Goal: Task Accomplishment & Management: Complete application form

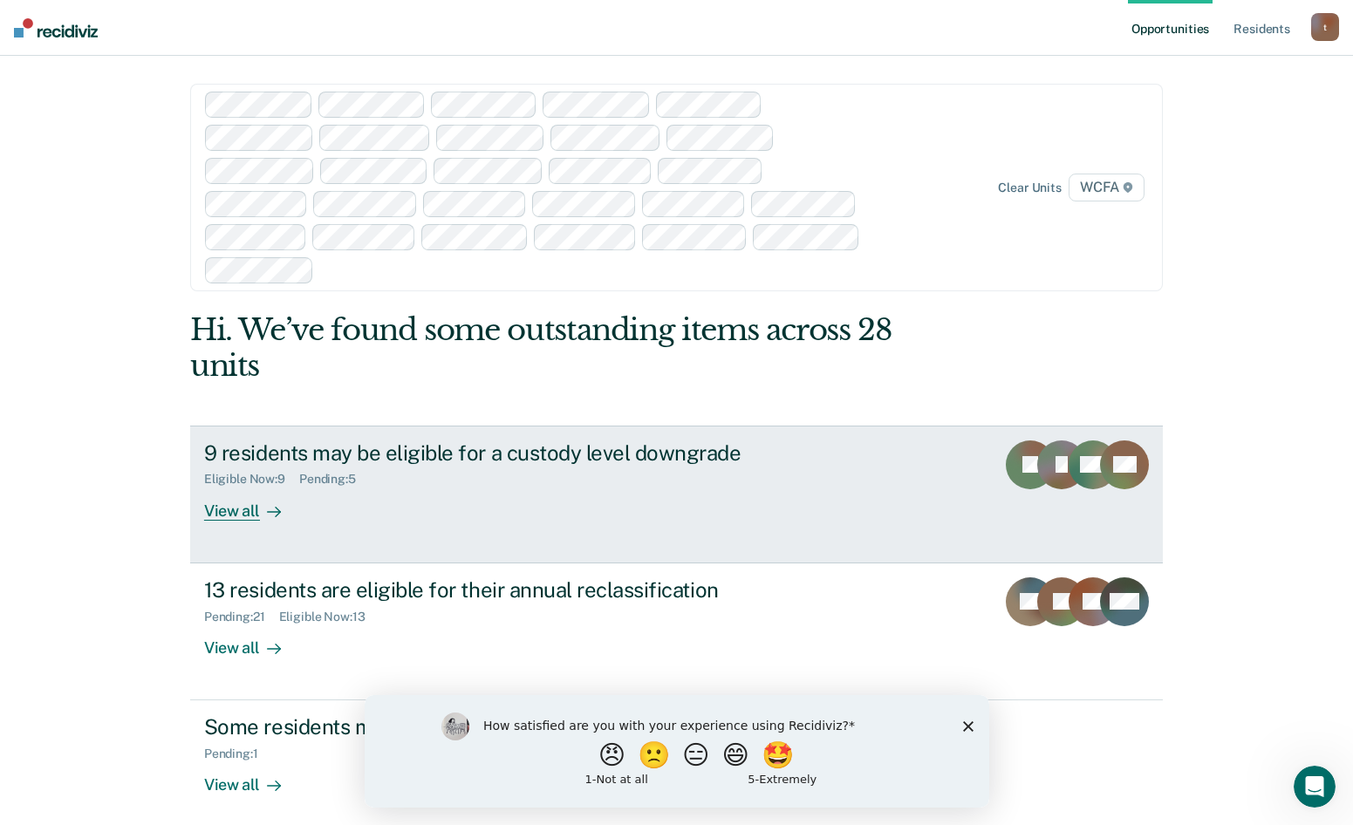
click at [239, 487] on div "View all" at bounding box center [253, 504] width 98 height 34
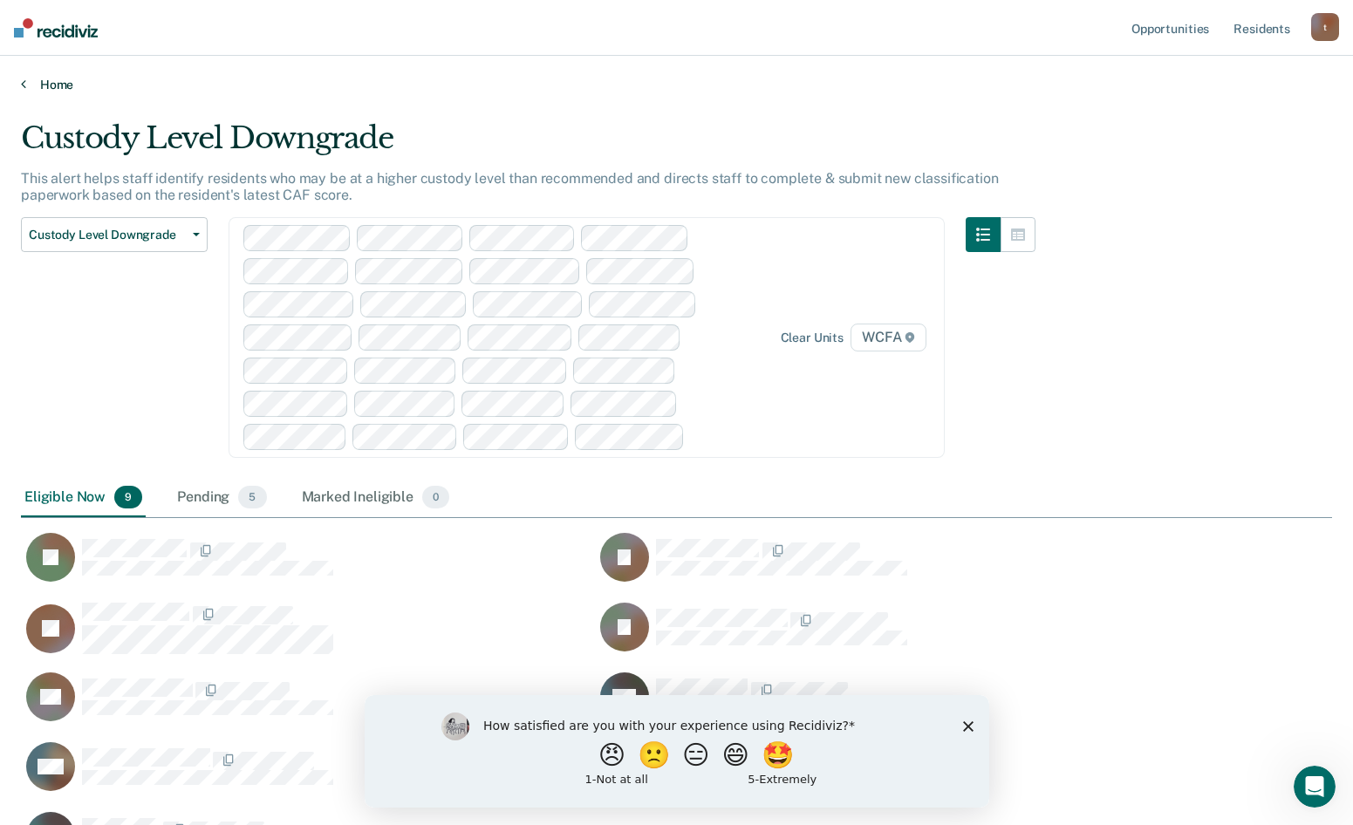
click at [22, 82] on icon at bounding box center [23, 84] width 5 height 14
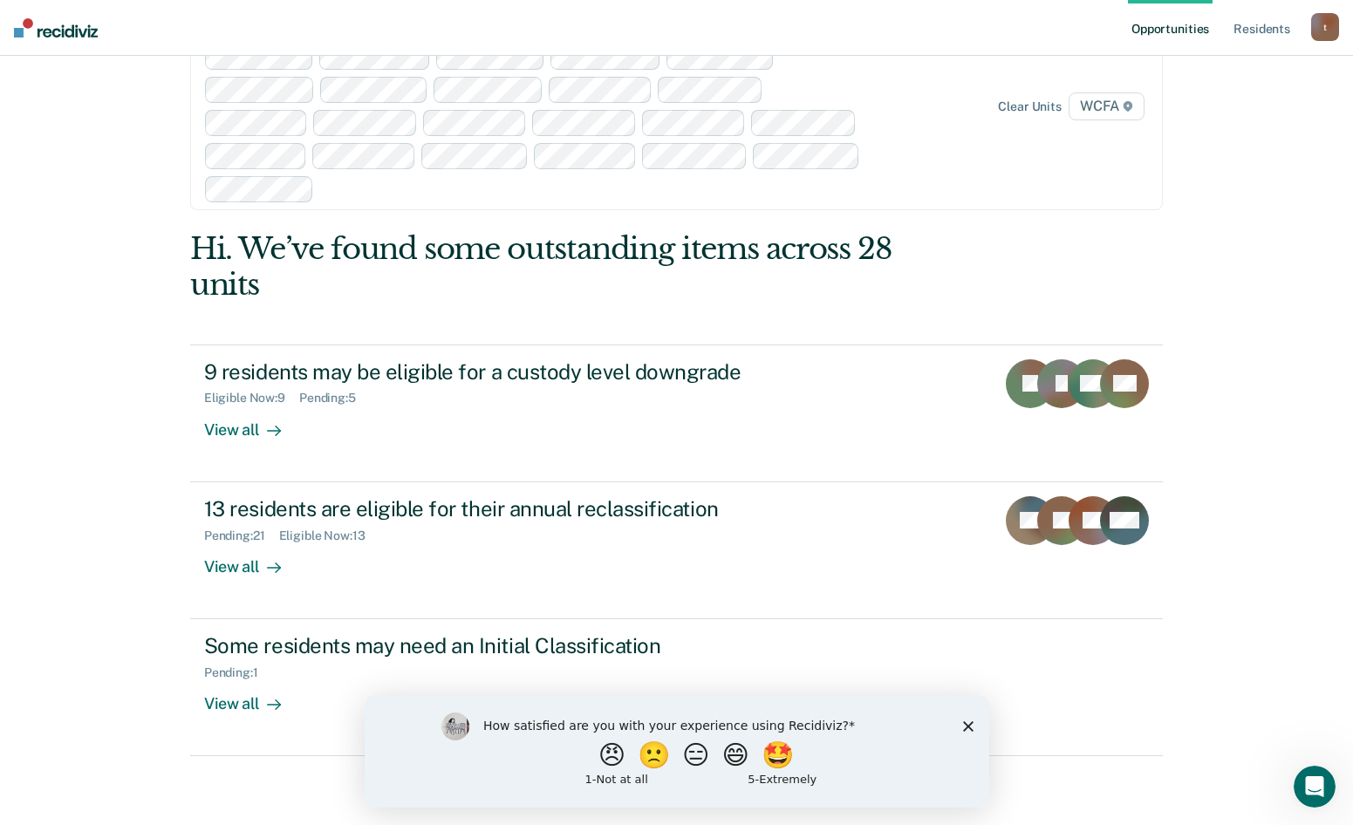
scroll to position [159, 0]
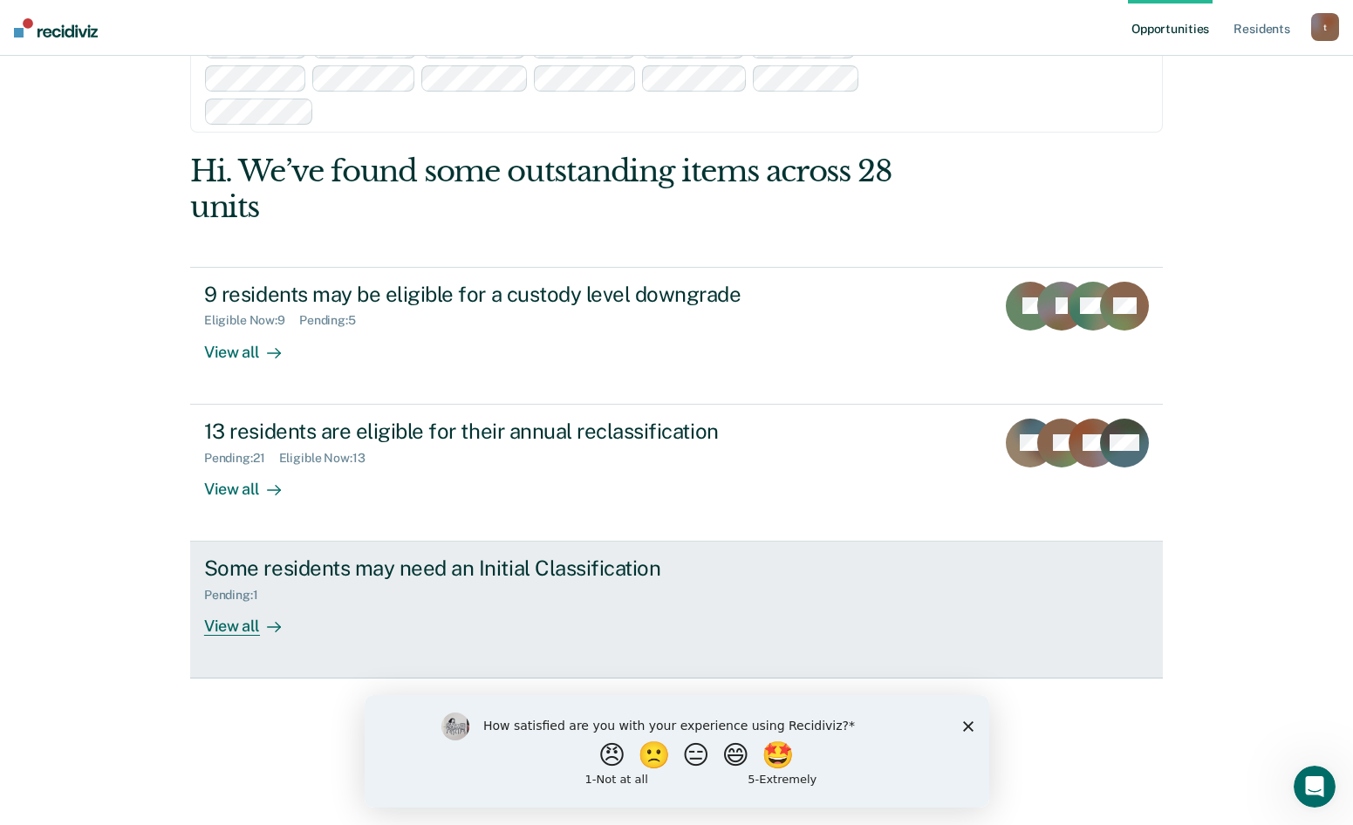
click at [229, 603] on div "View all" at bounding box center [253, 620] width 98 height 34
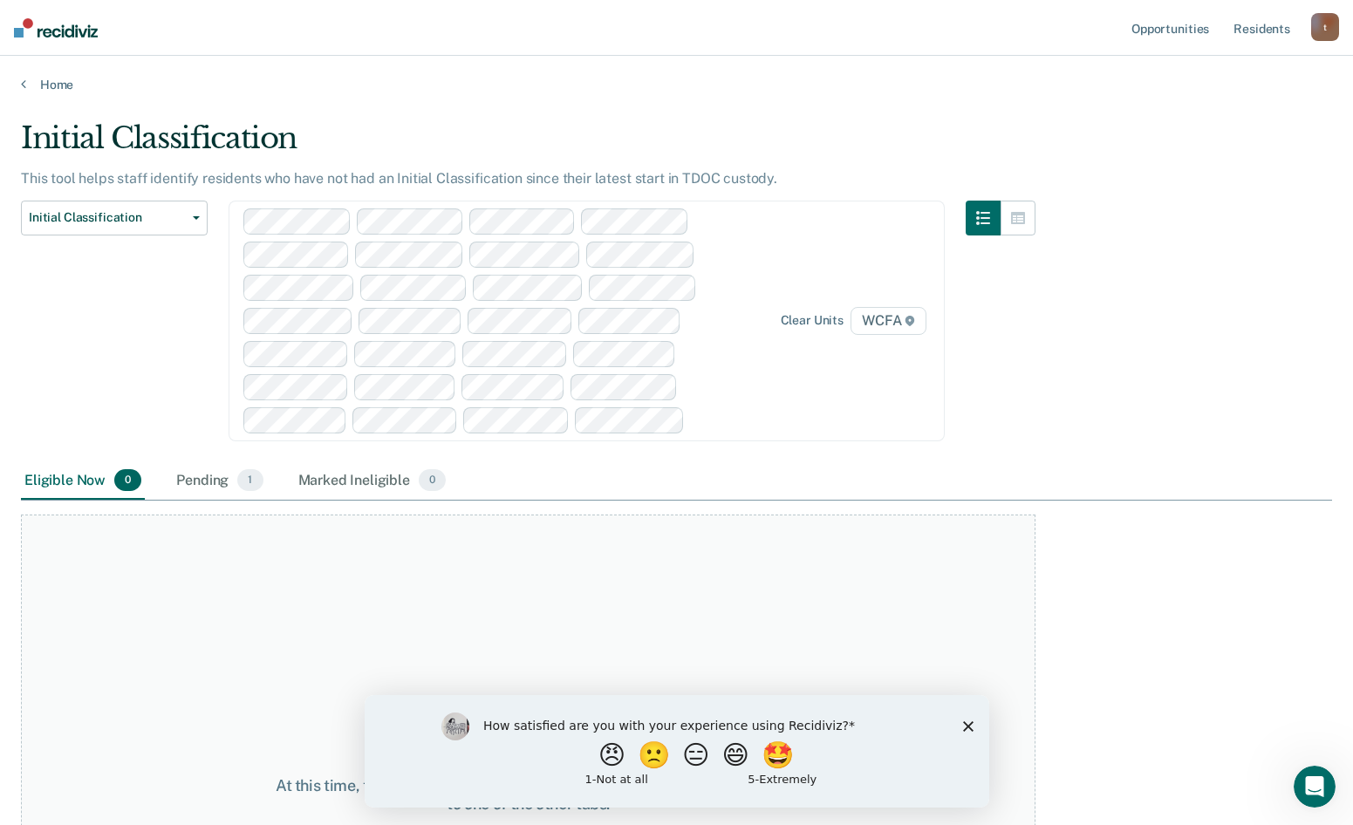
scroll to position [159, 0]
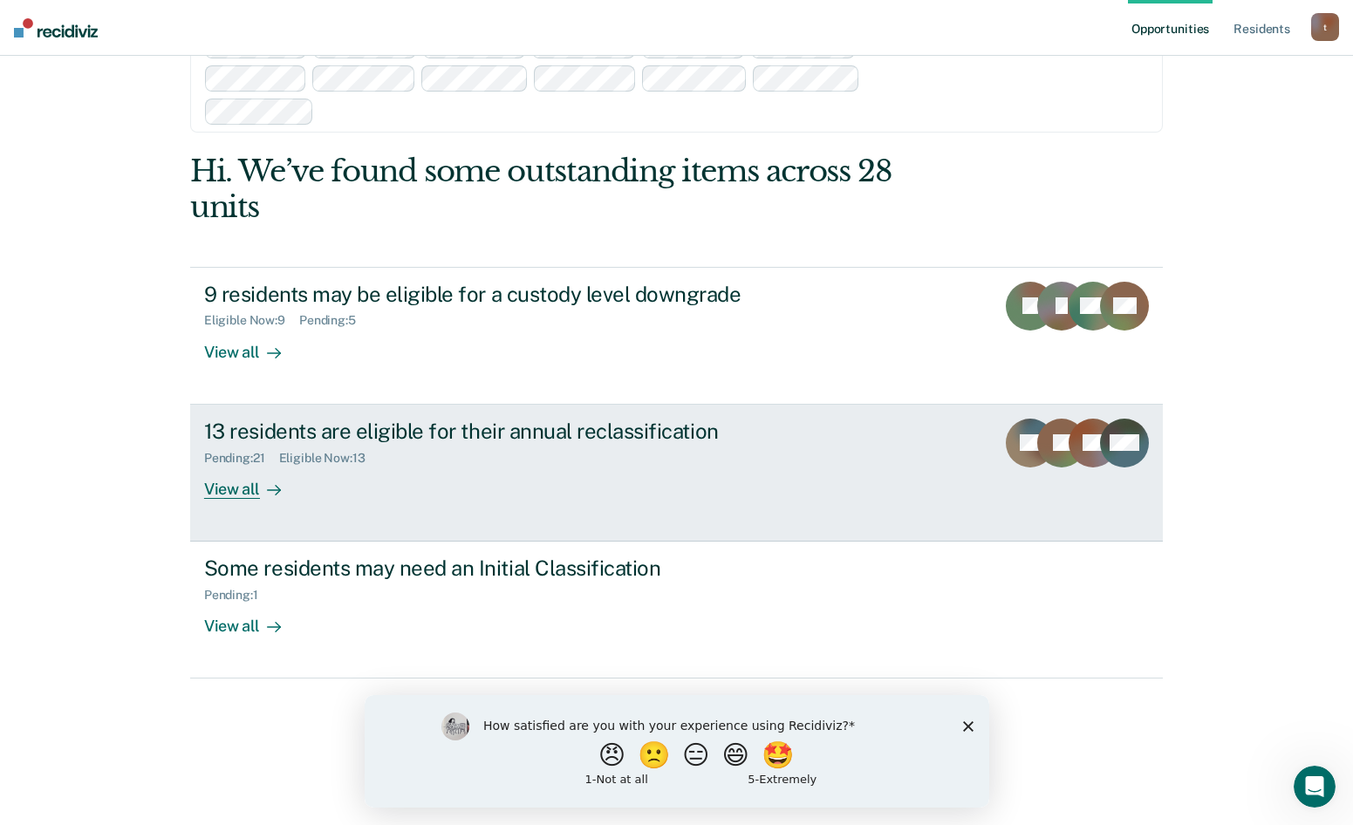
click at [236, 465] on div "View all" at bounding box center [253, 482] width 98 height 34
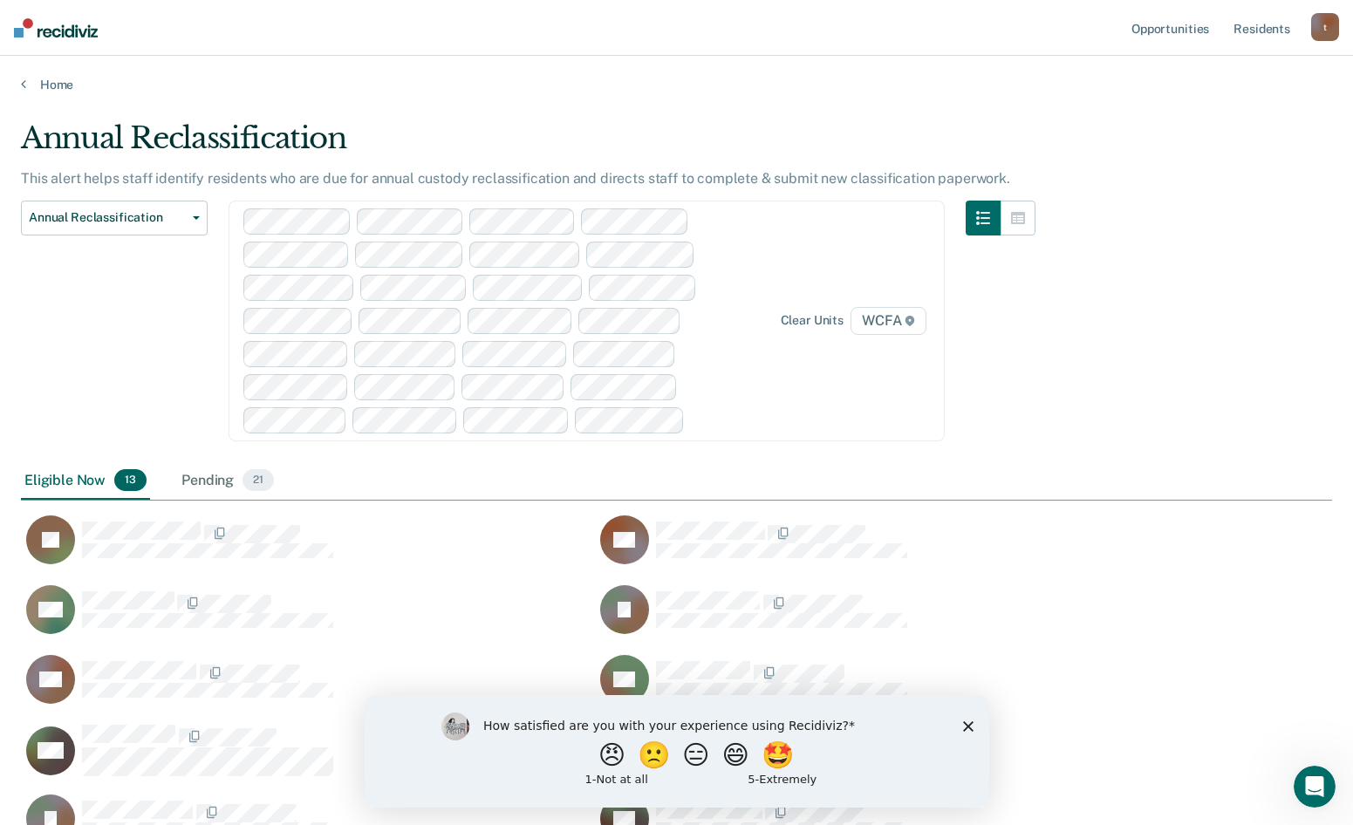
scroll to position [866, 1298]
click at [914, 320] on icon at bounding box center [910, 321] width 9 height 10
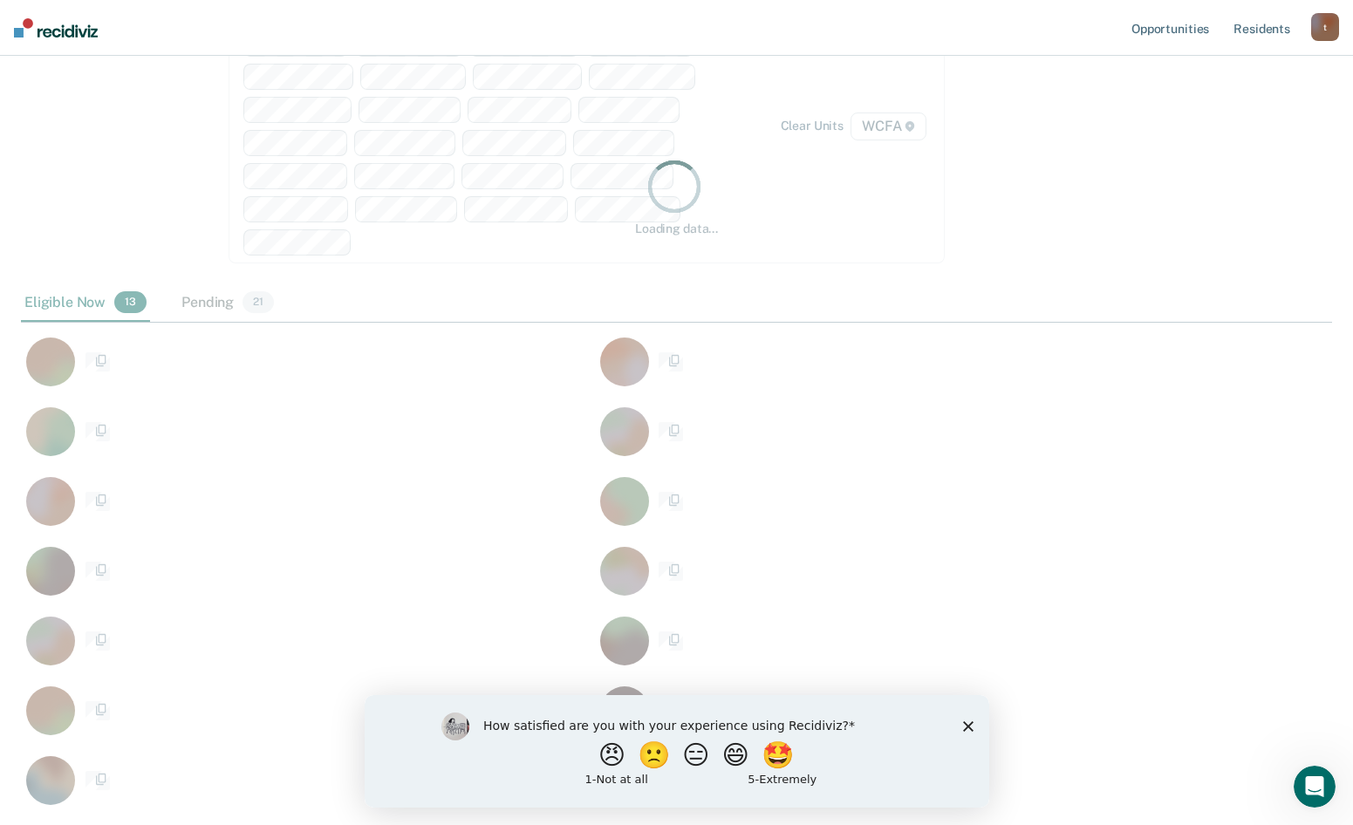
scroll to position [561, 1298]
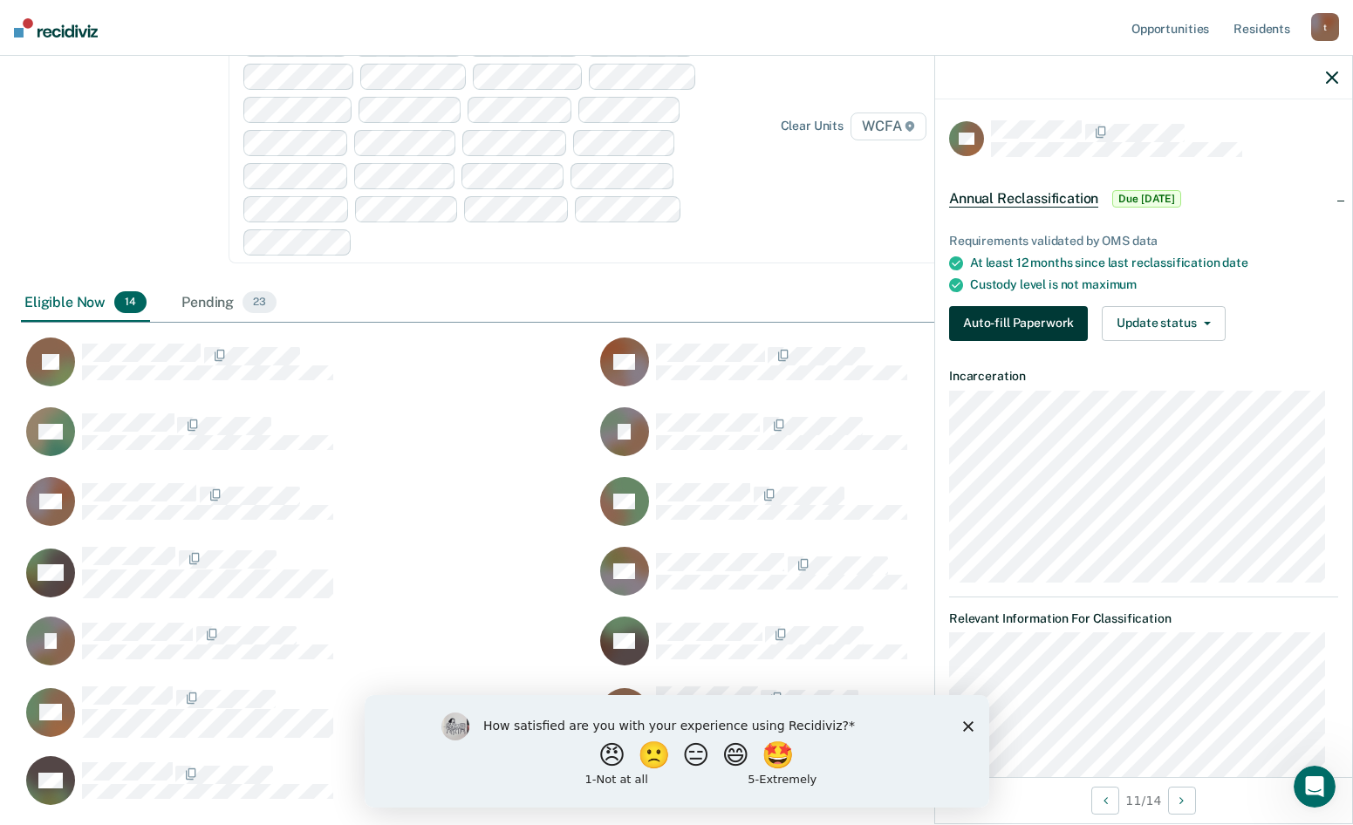
click at [1006, 319] on button "Auto-fill Paperwork" at bounding box center [1018, 323] width 139 height 35
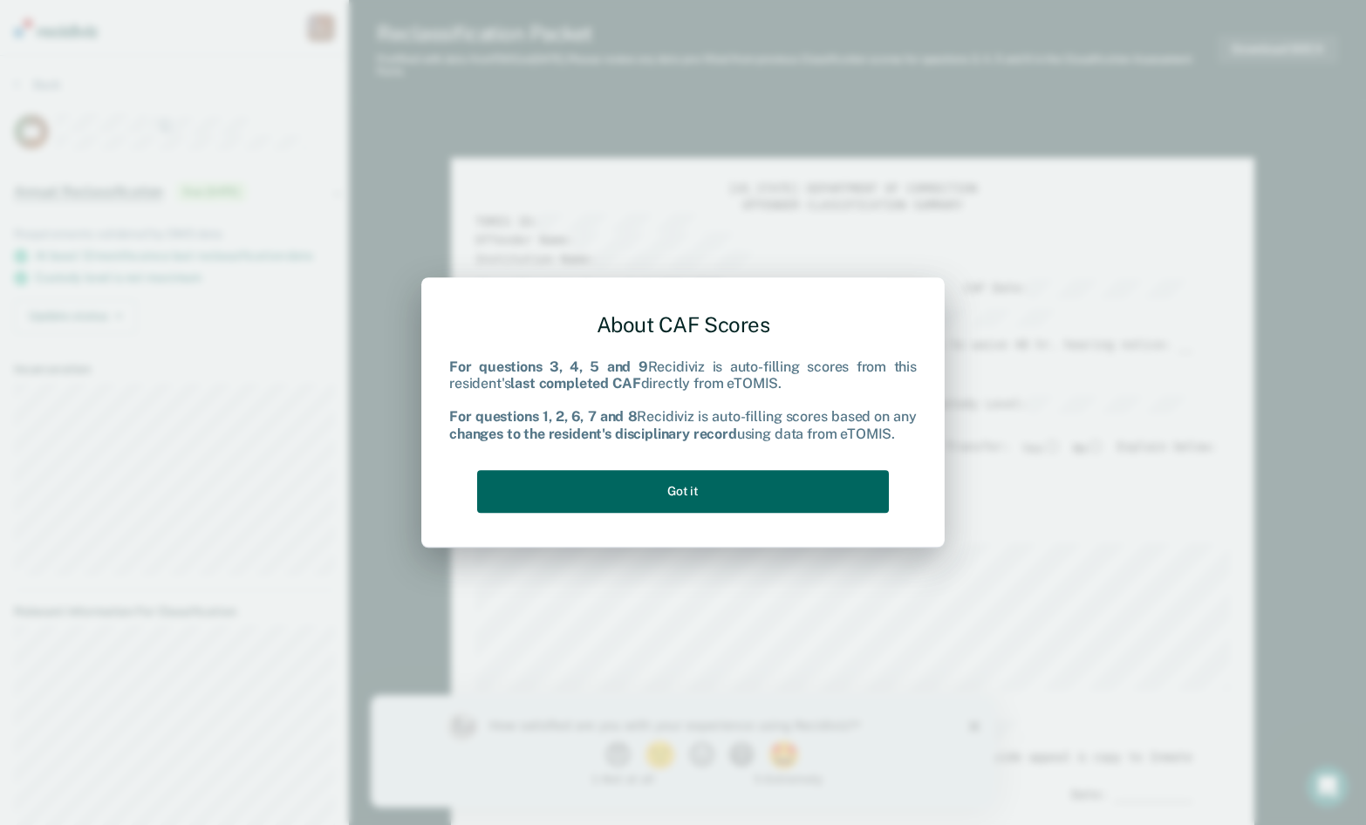
click at [702, 485] on button "Got it" at bounding box center [683, 491] width 412 height 43
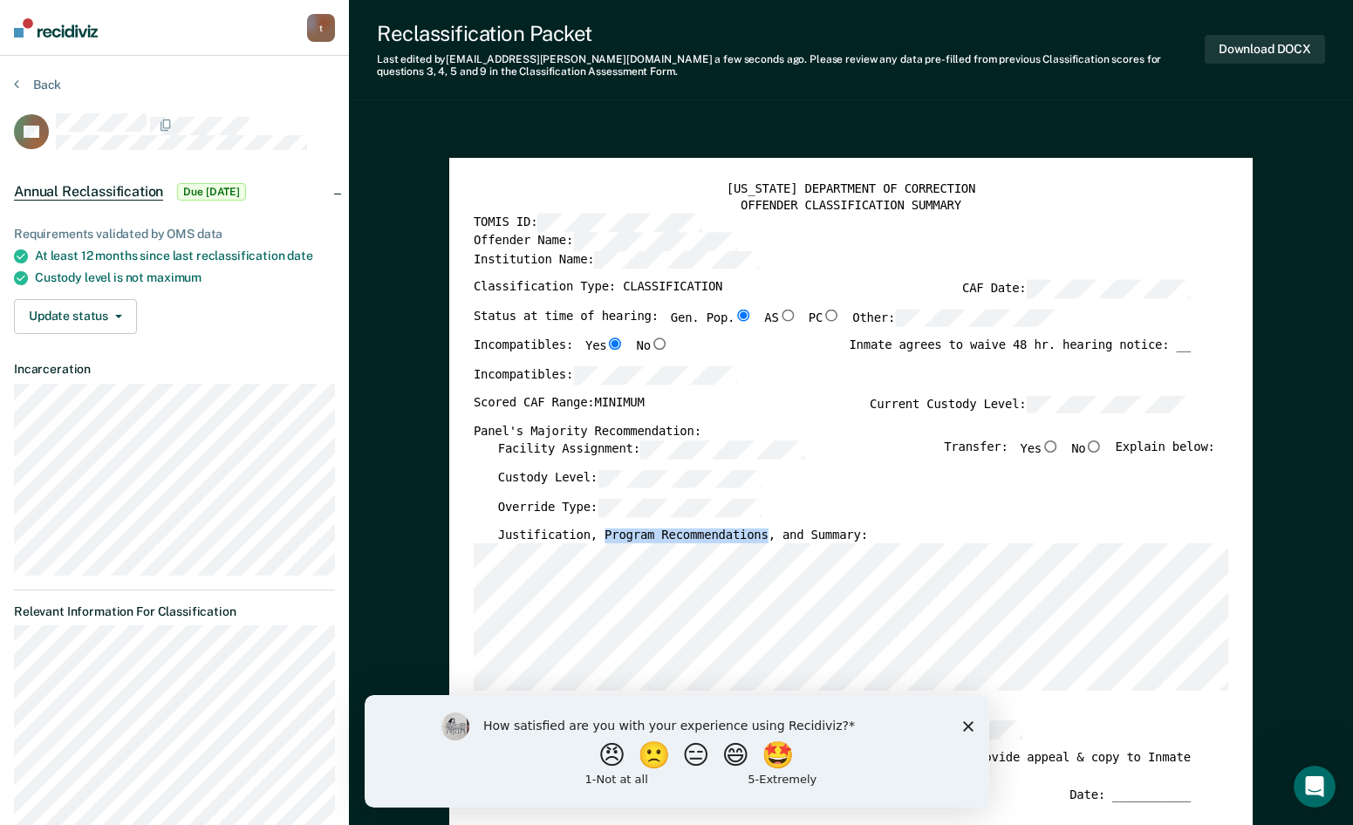
drag, startPoint x: 744, startPoint y: 539, endPoint x: 595, endPoint y: 542, distance: 149.2
click at [595, 542] on label "Justification, Program Recommendations, and Summary:" at bounding box center [683, 536] width 370 height 16
copy label "Program Recommendations"
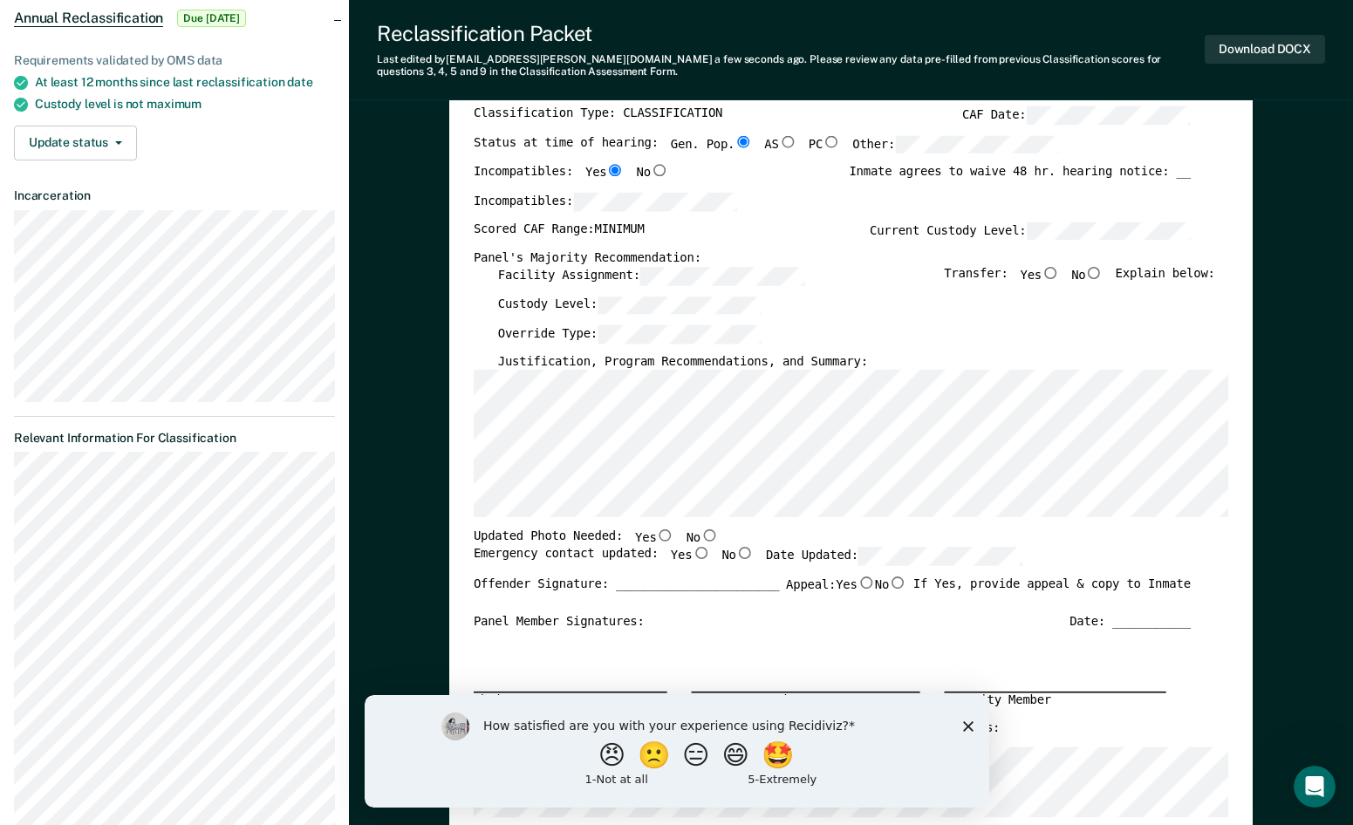
scroll to position [175, 0]
click at [701, 536] on input "No" at bounding box center [709, 535] width 17 height 12
type textarea "x"
radio input "true"
click at [692, 556] on input "Yes" at bounding box center [700, 552] width 17 height 12
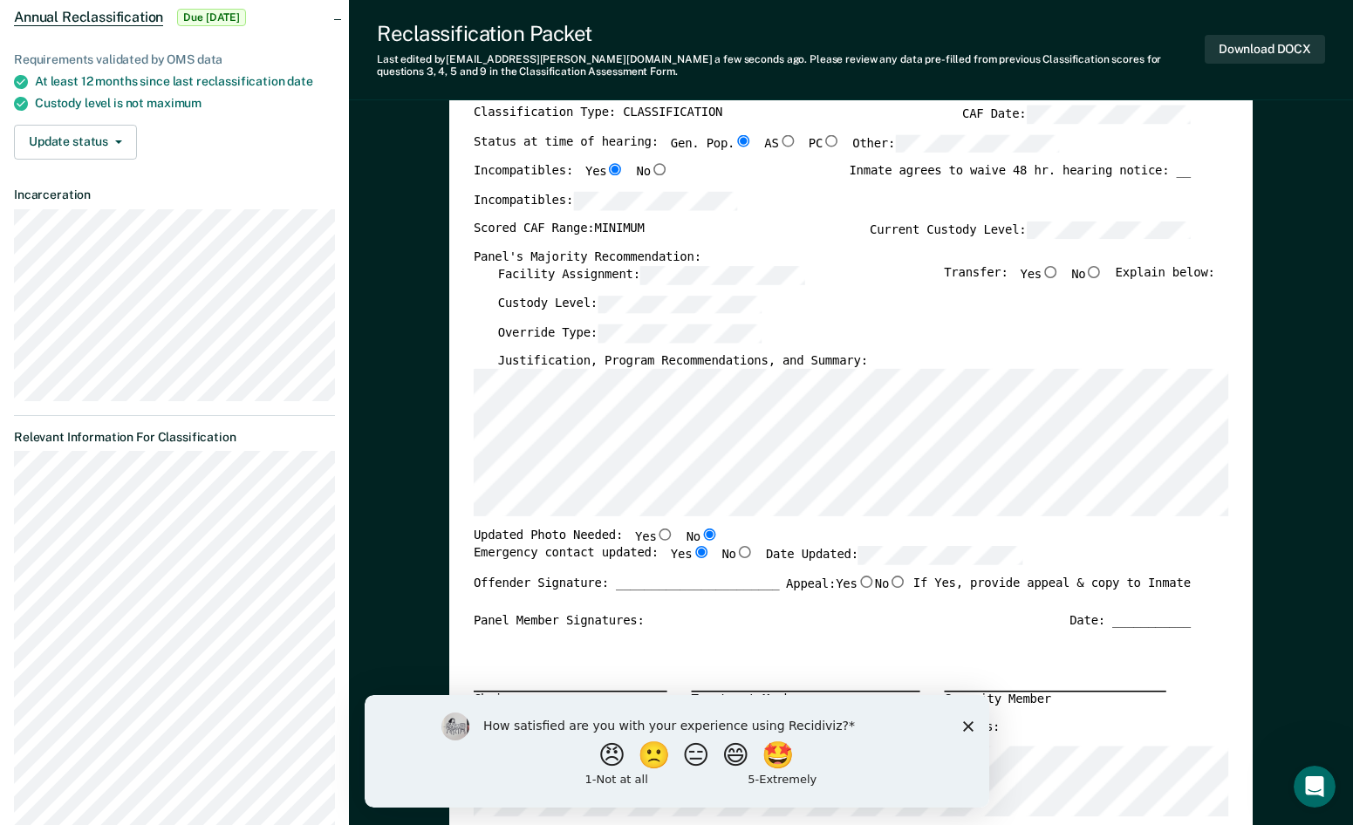
type textarea "x"
radio input "true"
click at [1104, 271] on input "No" at bounding box center [1094, 271] width 17 height 12
type textarea "x"
radio input "true"
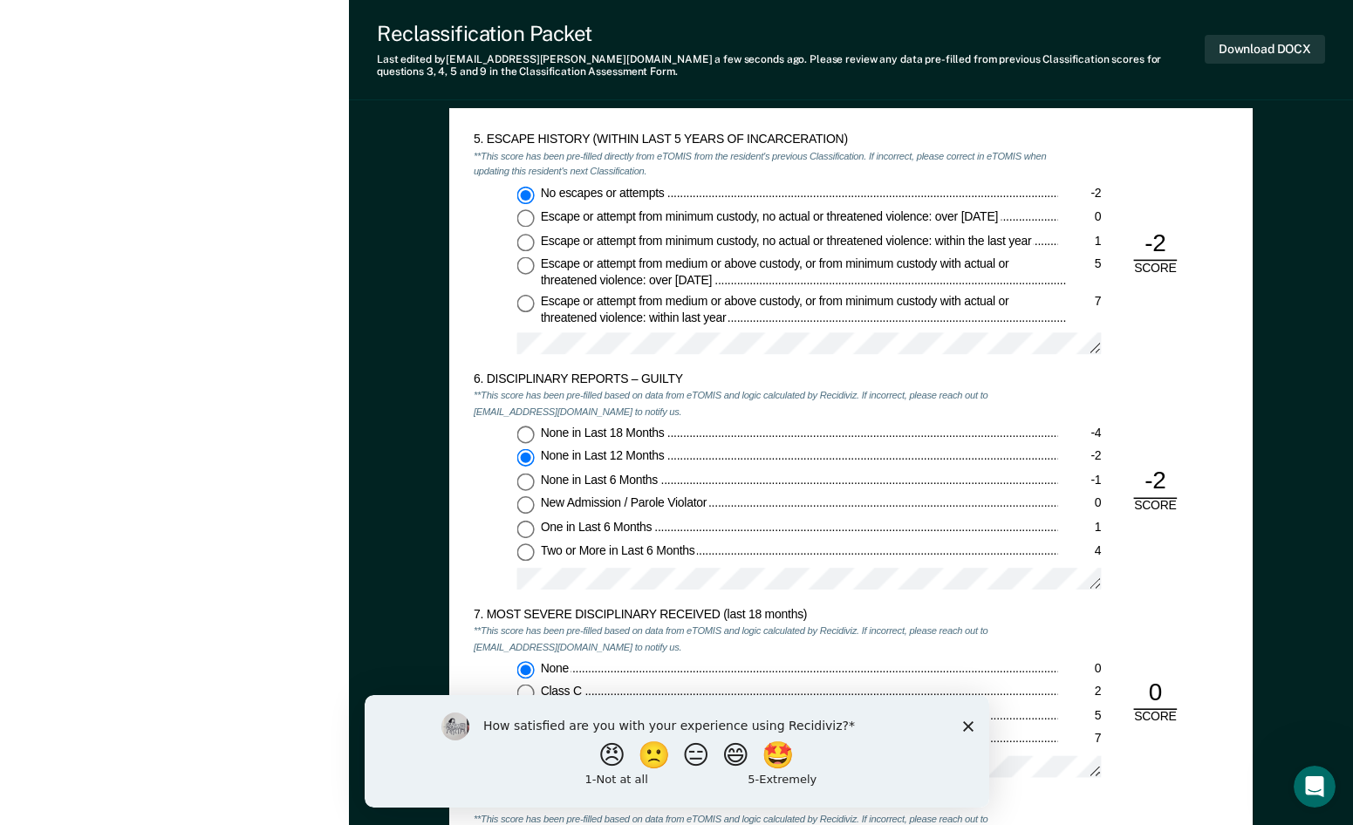
scroll to position [2181, 0]
click at [524, 483] on input "None in Last 6 Months -1" at bounding box center [525, 482] width 17 height 17
type textarea "x"
radio input "false"
radio input "true"
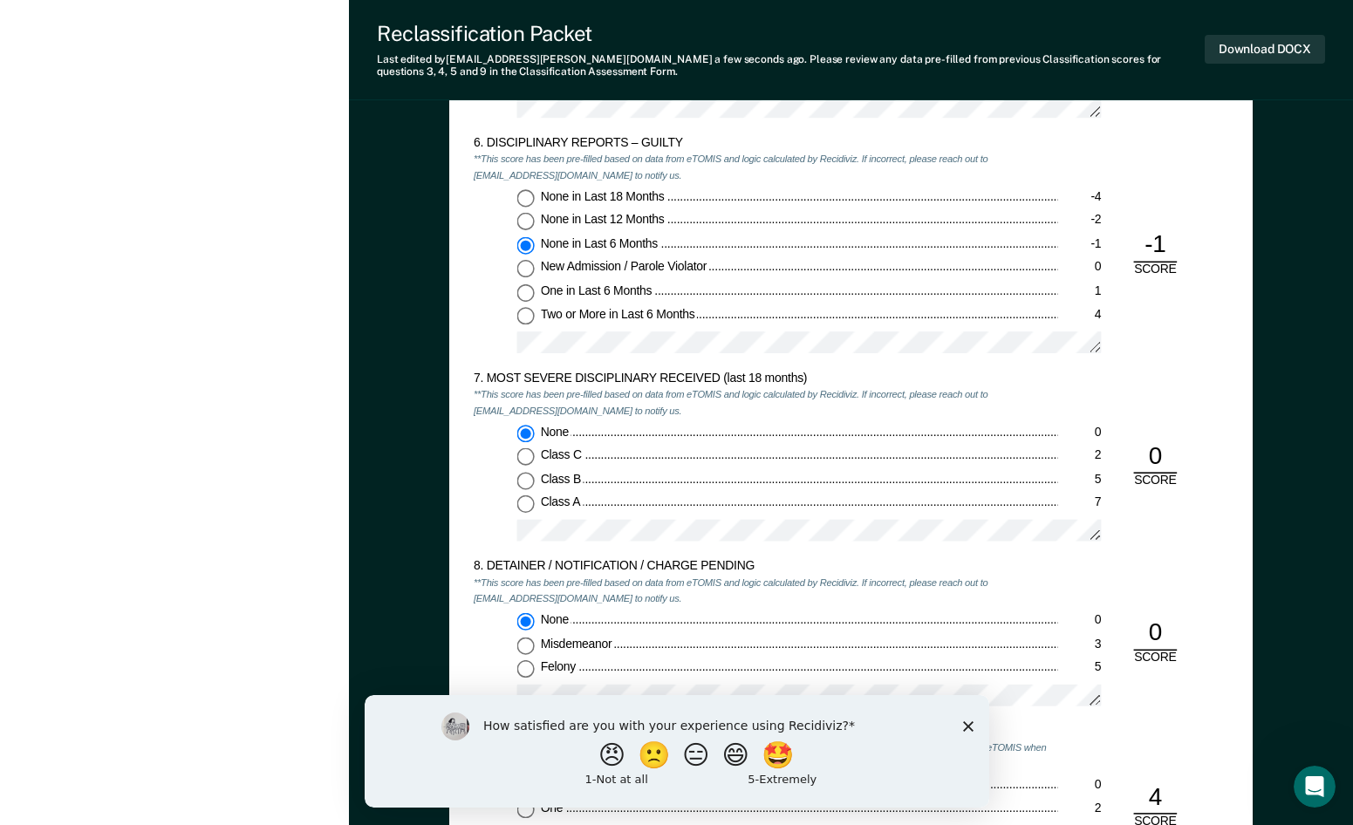
scroll to position [2443, 0]
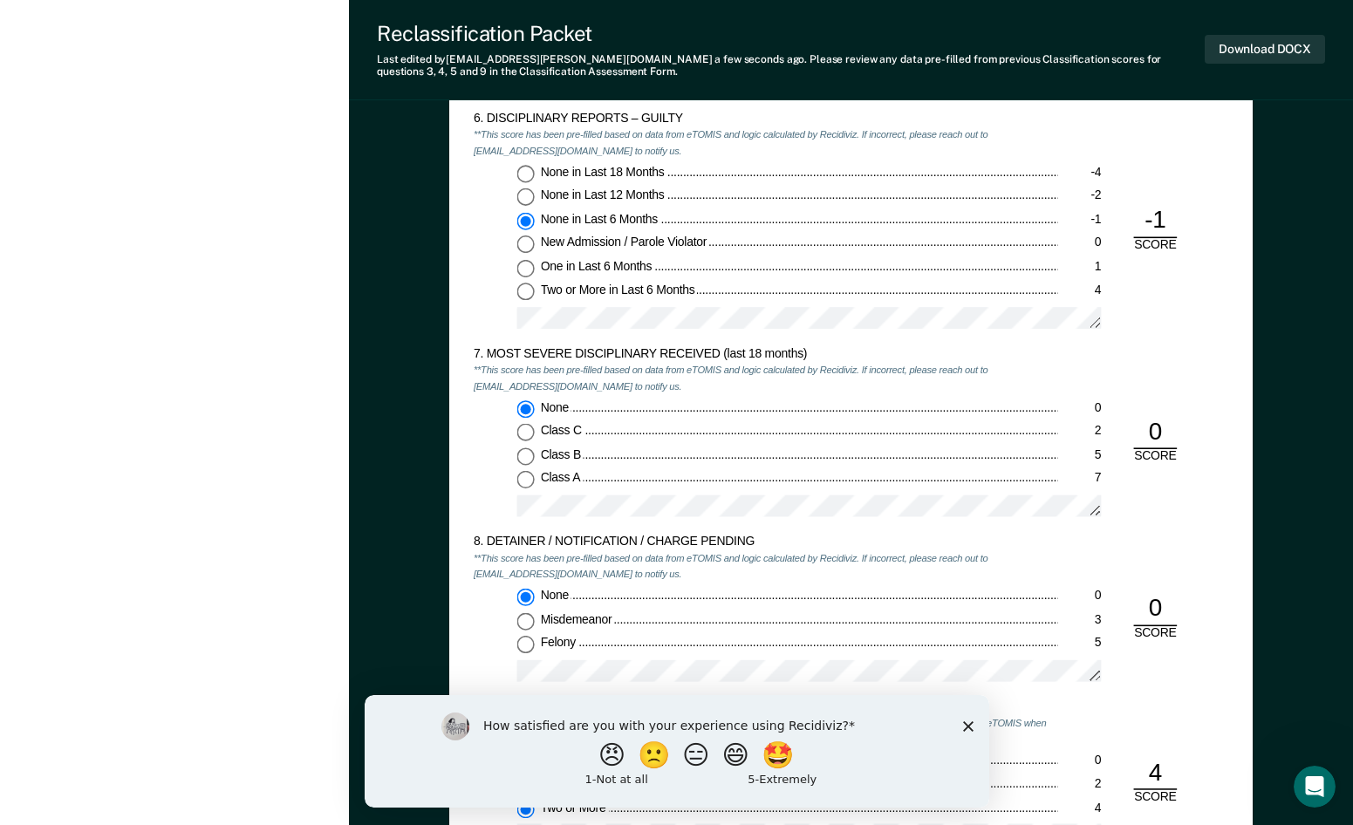
click at [524, 456] on input "Class B 5" at bounding box center [525, 456] width 17 height 17
type textarea "x"
radio input "false"
radio input "true"
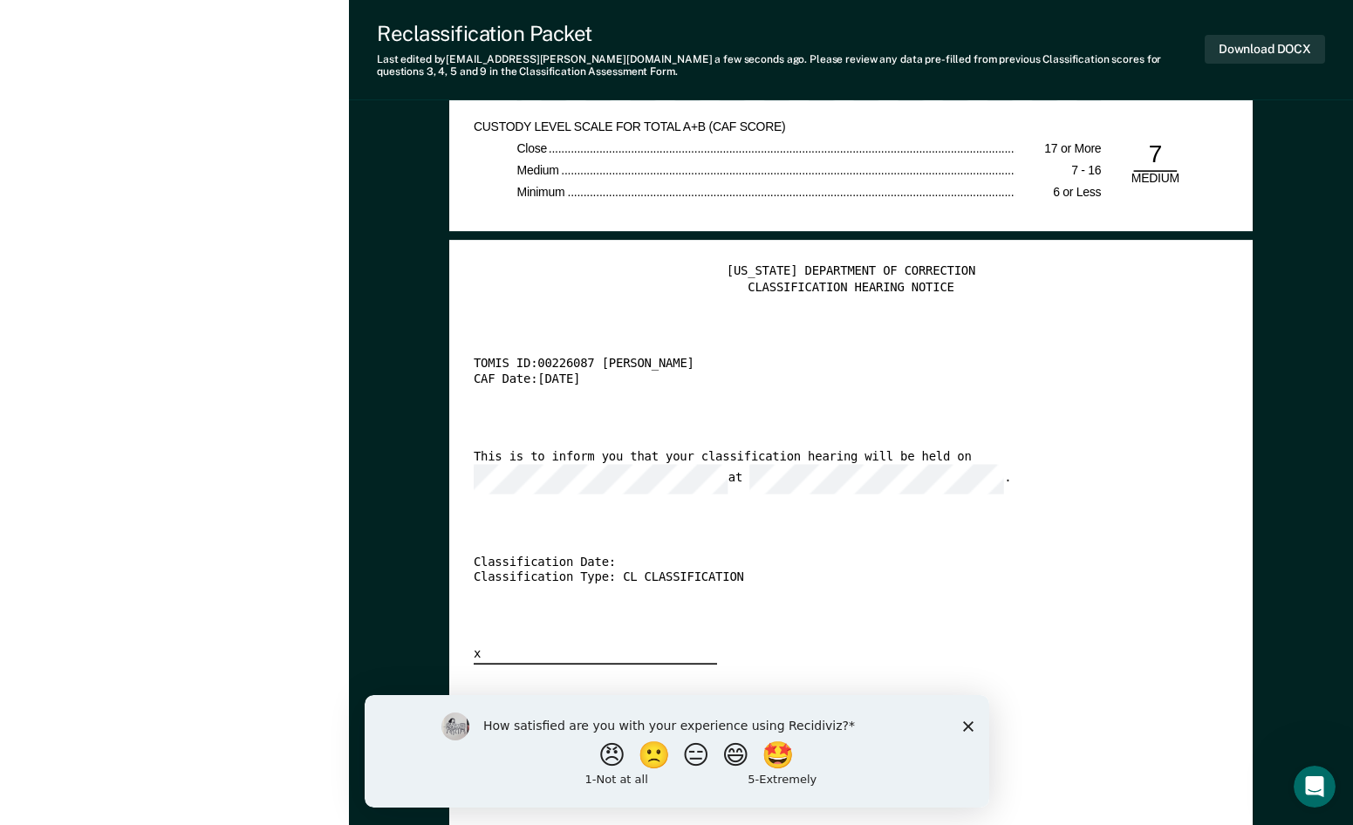
scroll to position [2664, 0]
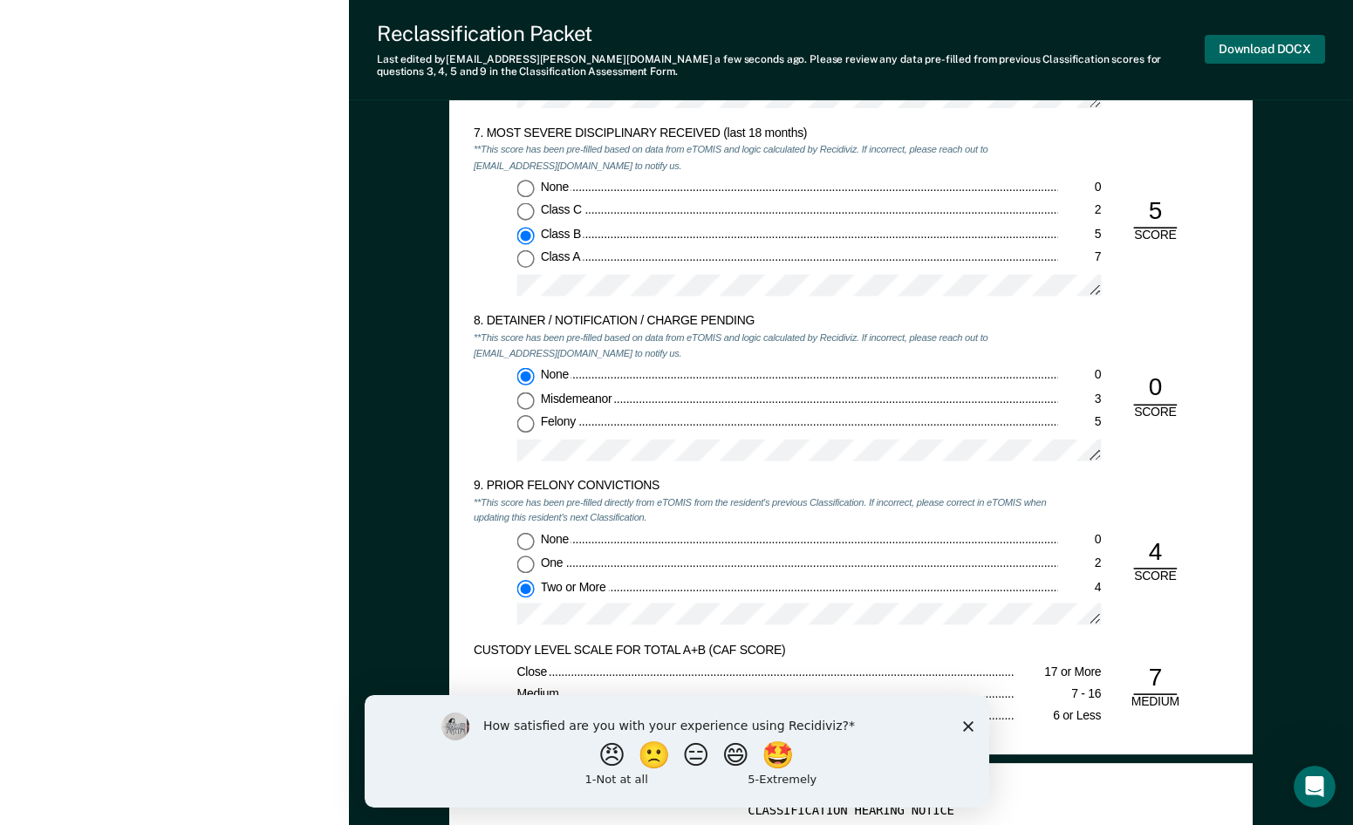
click at [1254, 44] on button "Download DOCX" at bounding box center [1265, 49] width 120 height 29
type textarea "x"
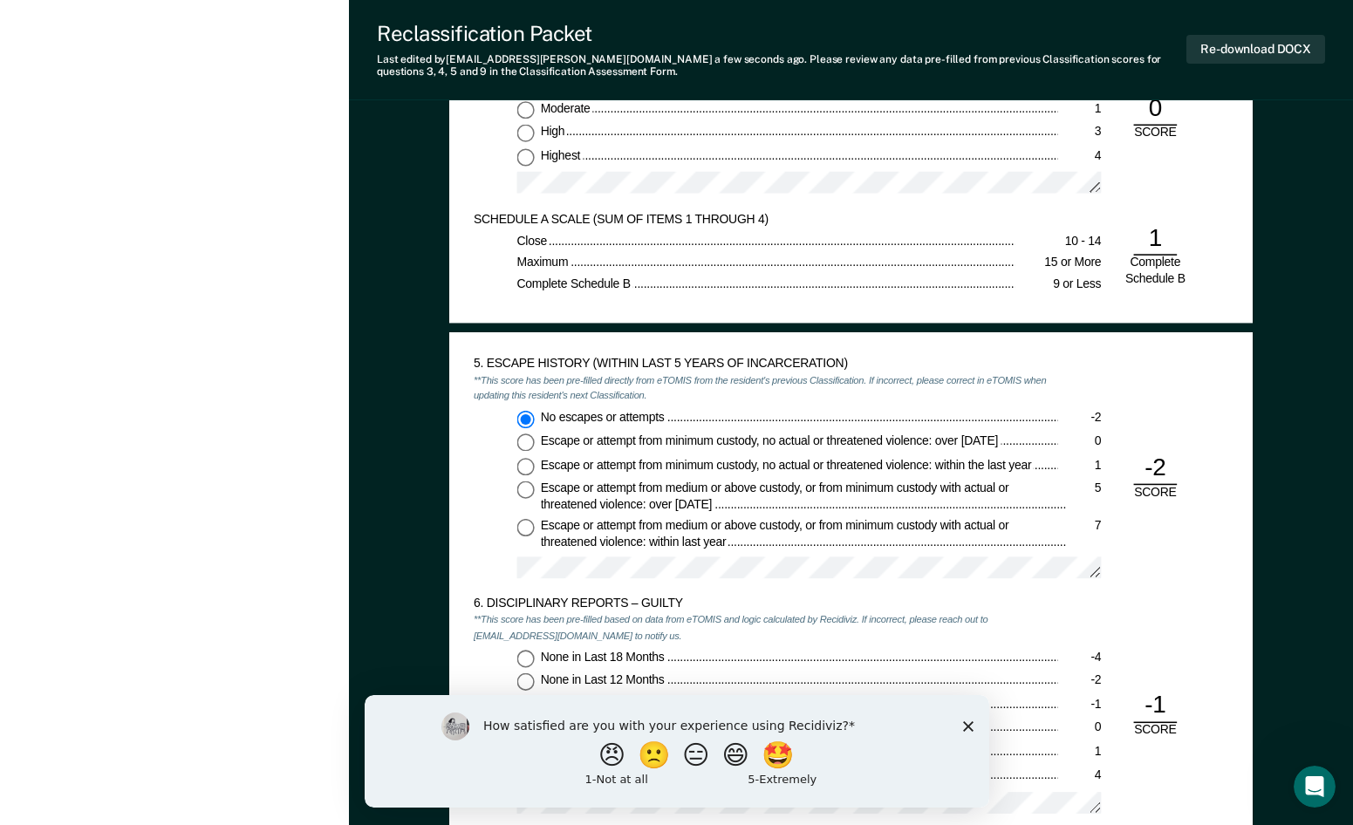
scroll to position [1617, 0]
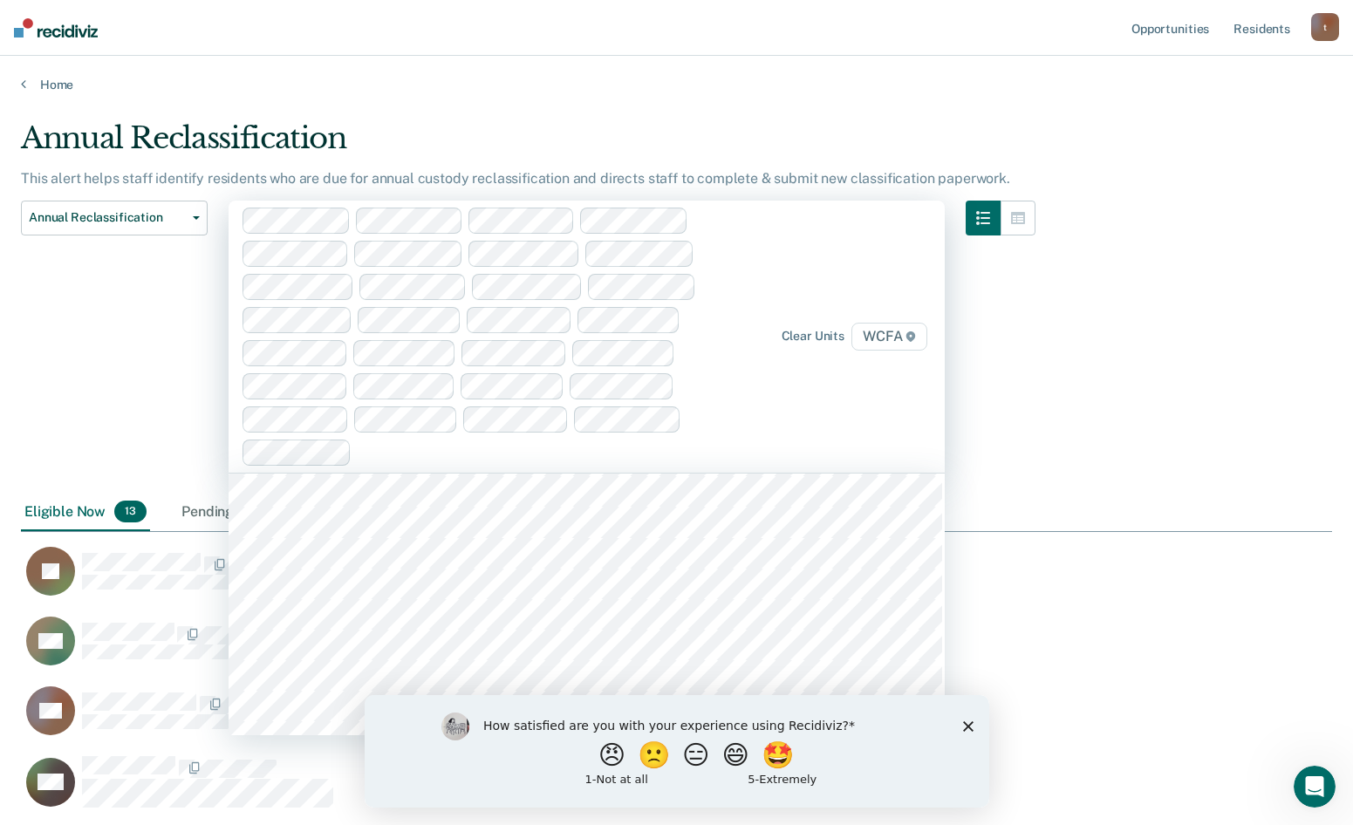
scroll to position [13350, 0]
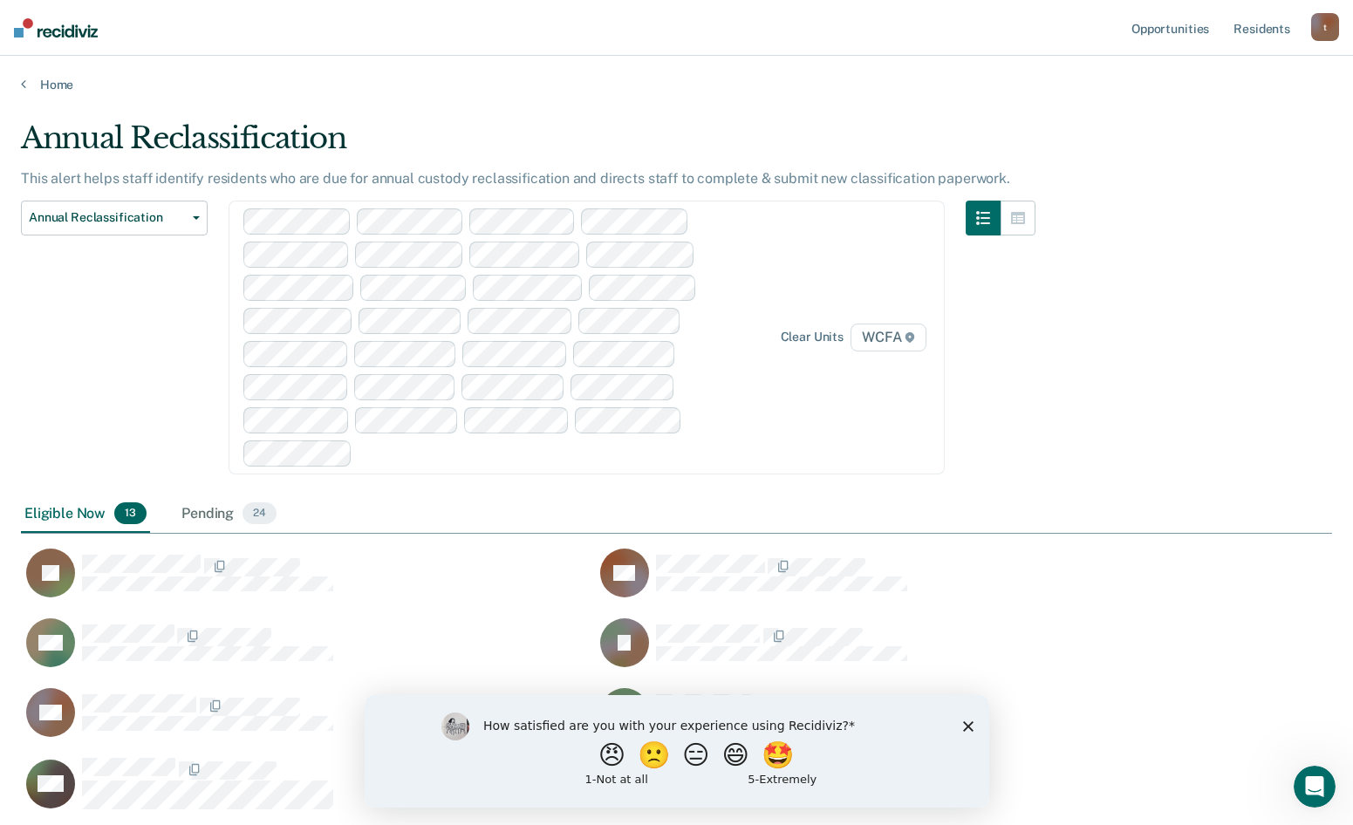
click at [1062, 436] on div "Annual Reclassification This alert helps staff identify residents who are due f…" at bounding box center [676, 575] width 1311 height 911
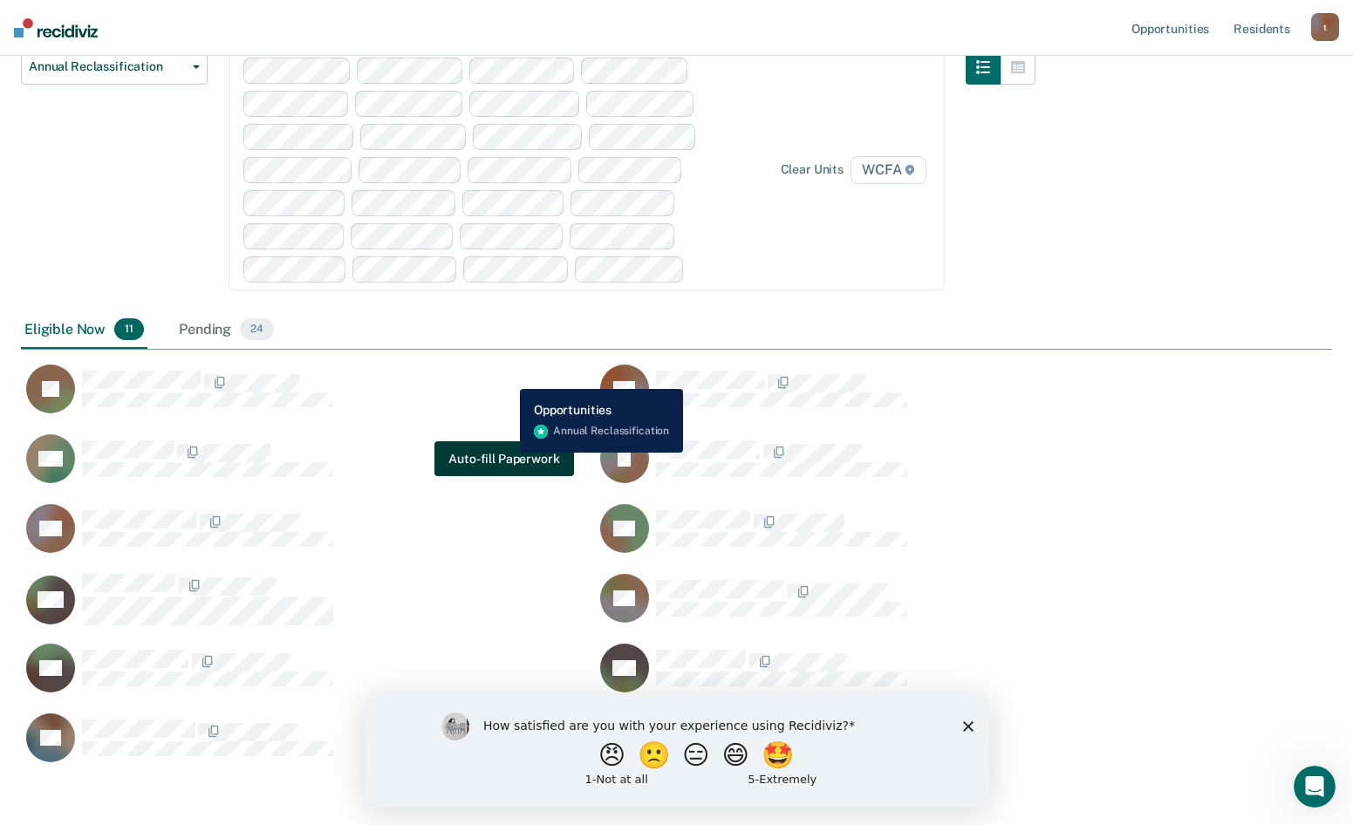
scroll to position [59, 0]
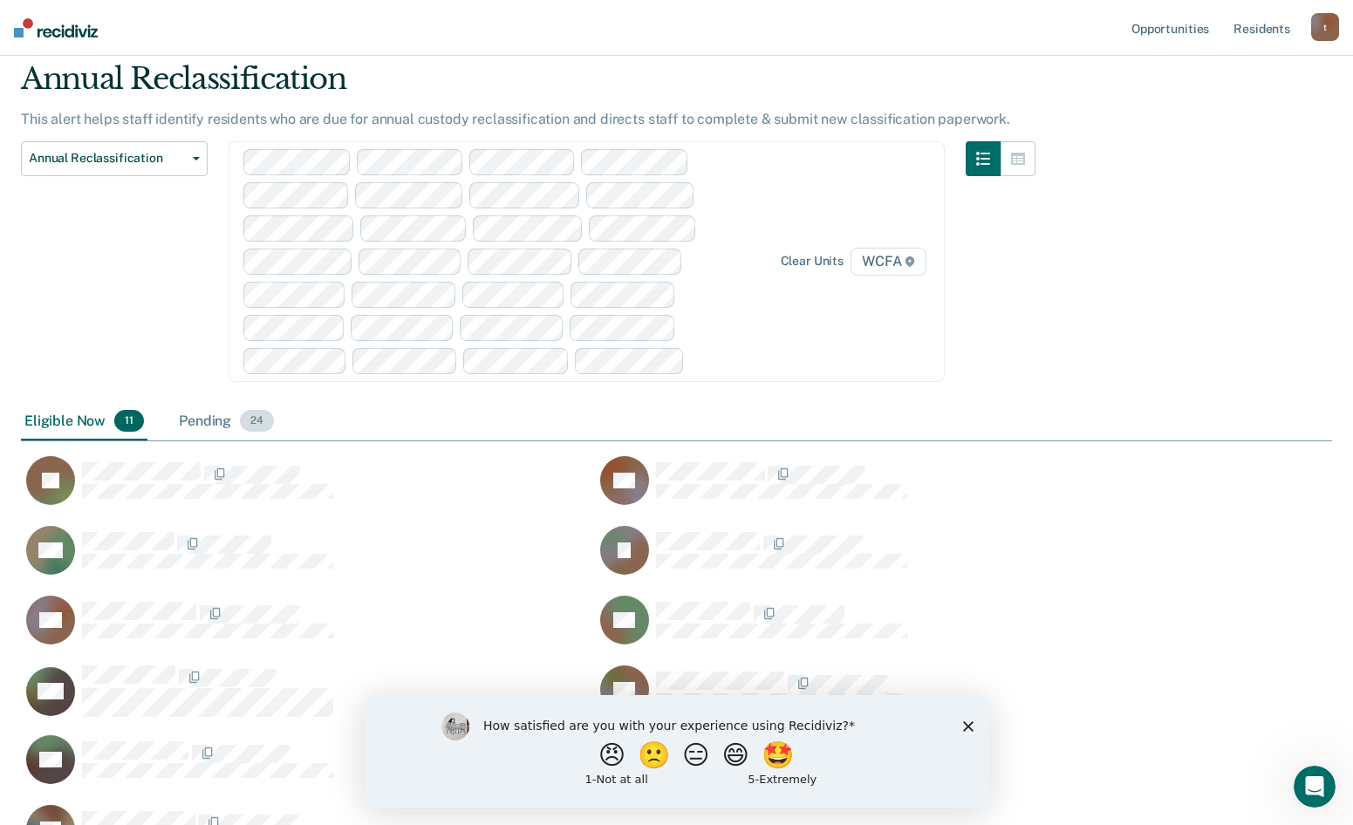
click at [258, 424] on span "24" at bounding box center [257, 421] width 34 height 23
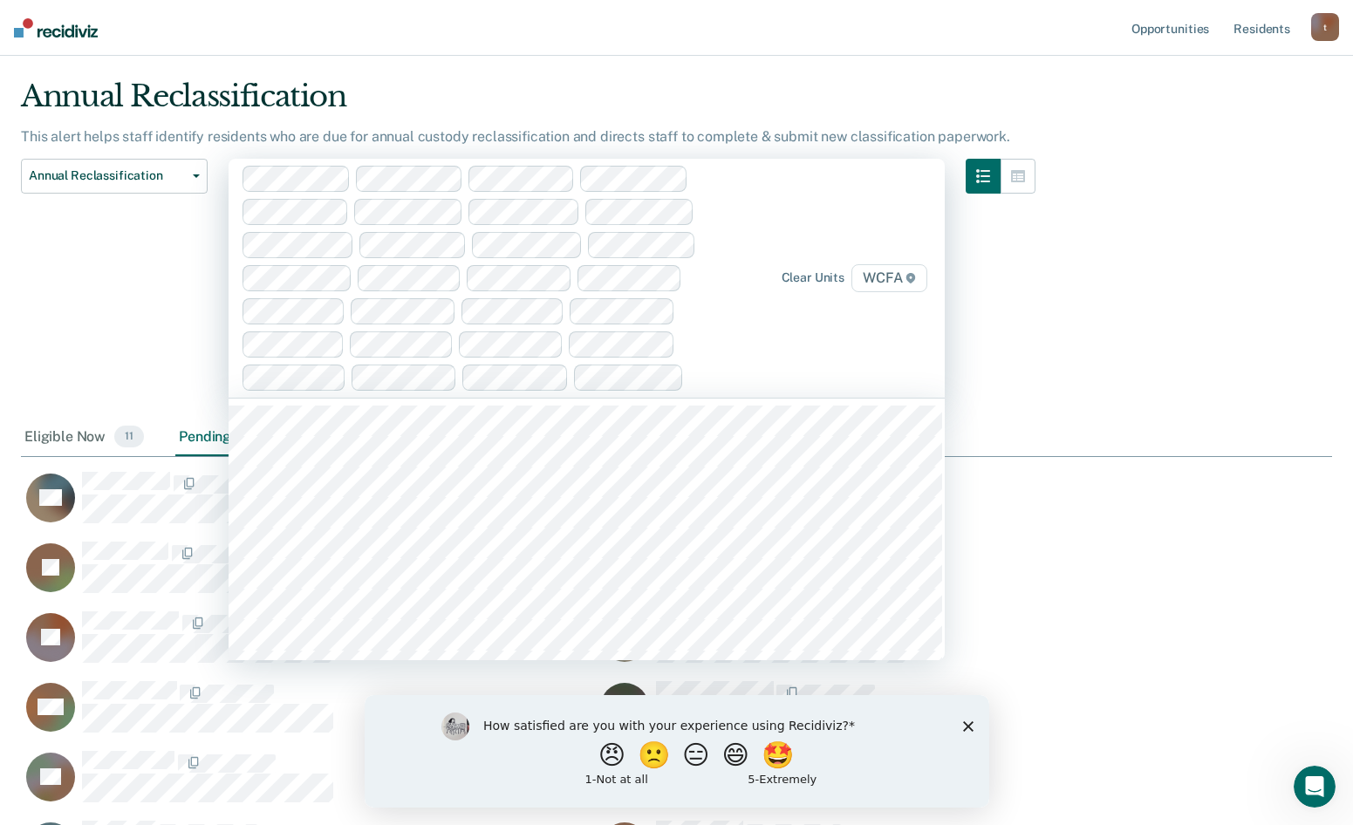
scroll to position [1213, 1298]
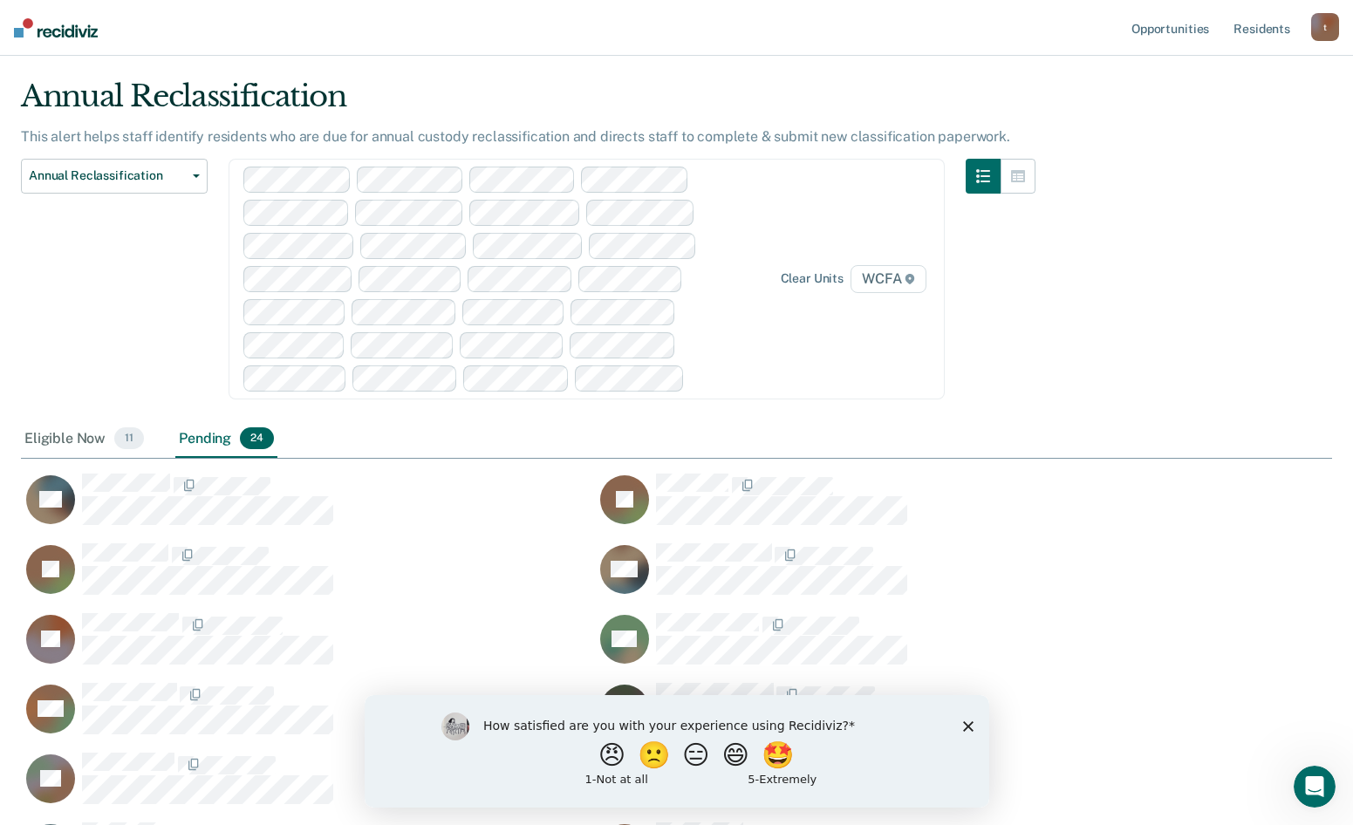
click at [1108, 343] on div "Annual Reclassification This alert helps staff identify residents who are due f…" at bounding box center [676, 692] width 1311 height 1227
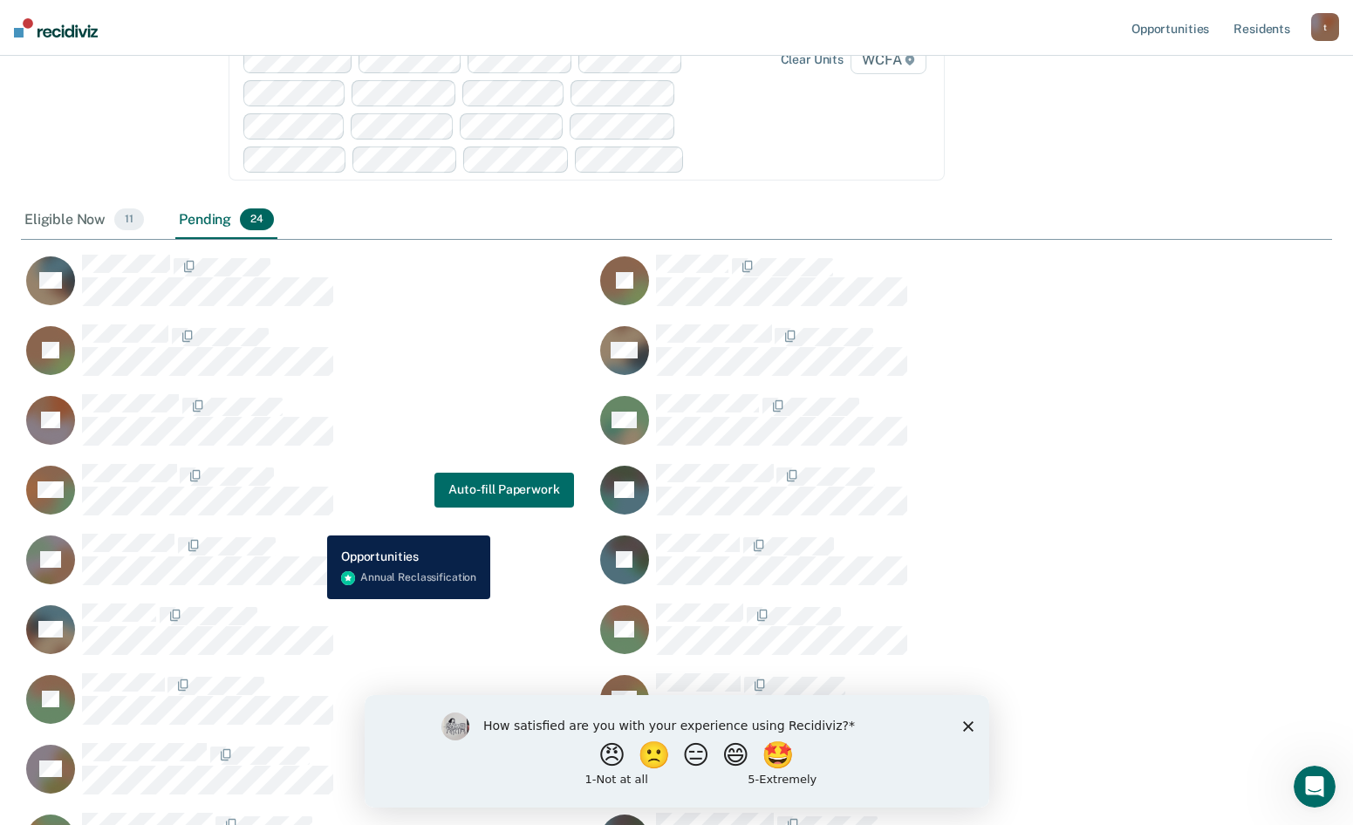
scroll to position [304, 0]
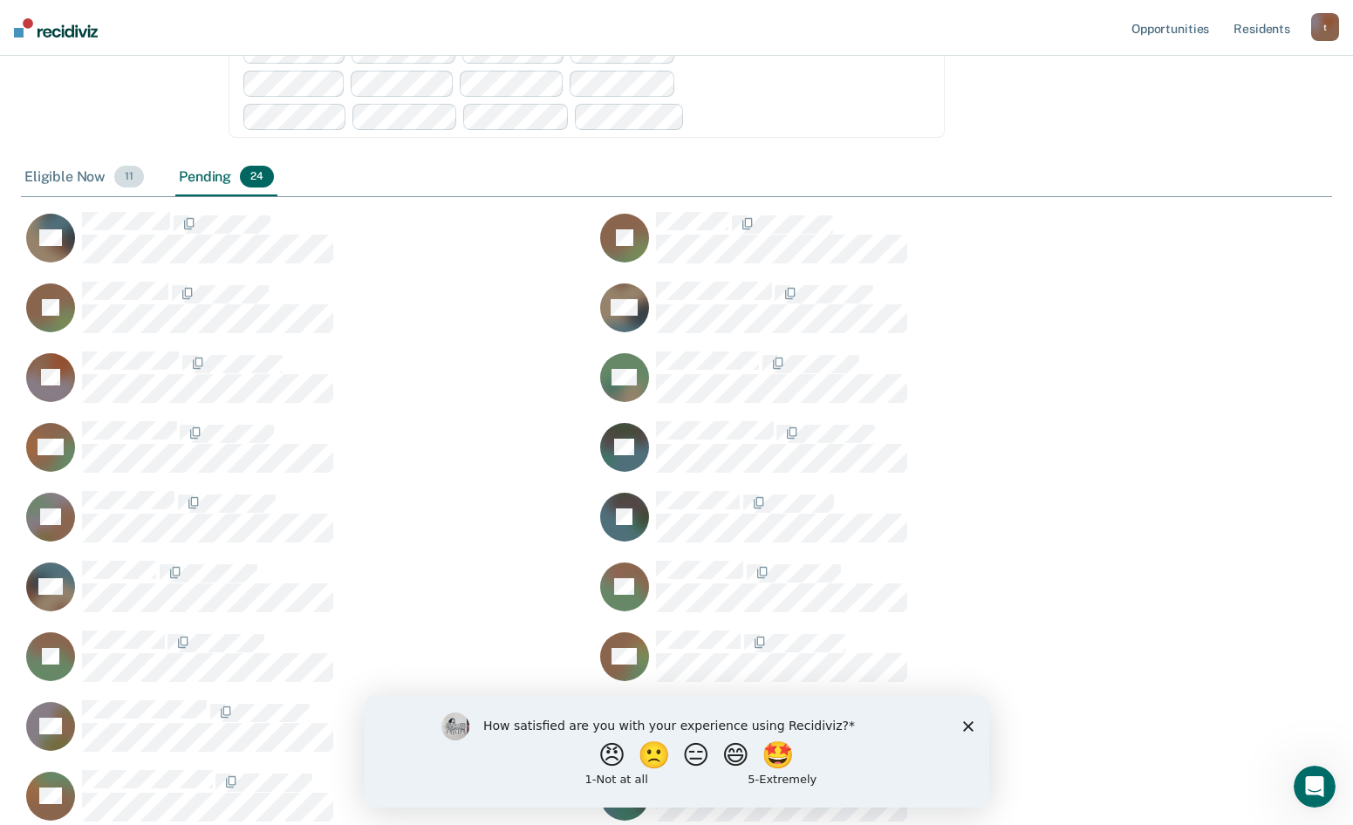
click at [107, 181] on div "Eligible Now 11" at bounding box center [84, 178] width 127 height 38
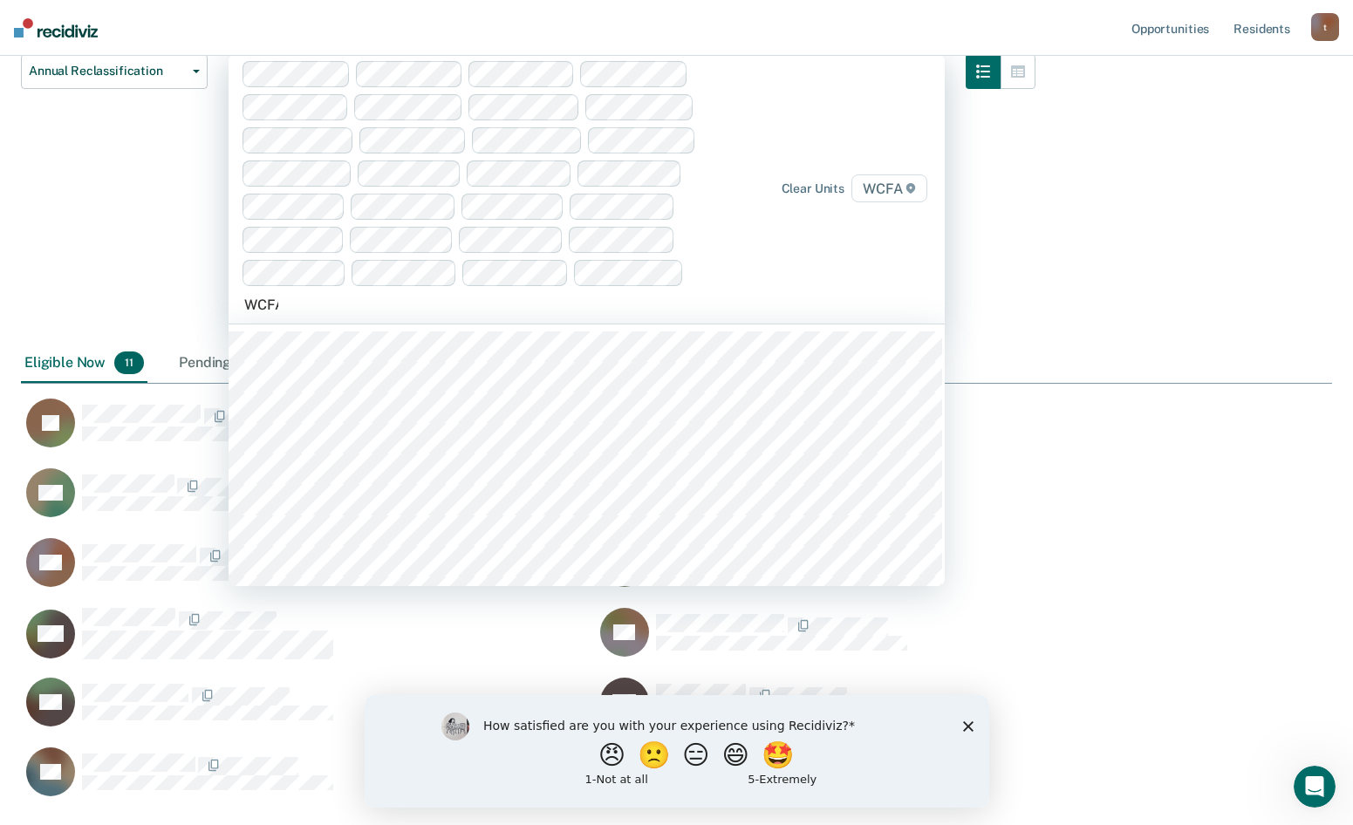
scroll to position [824, 1298]
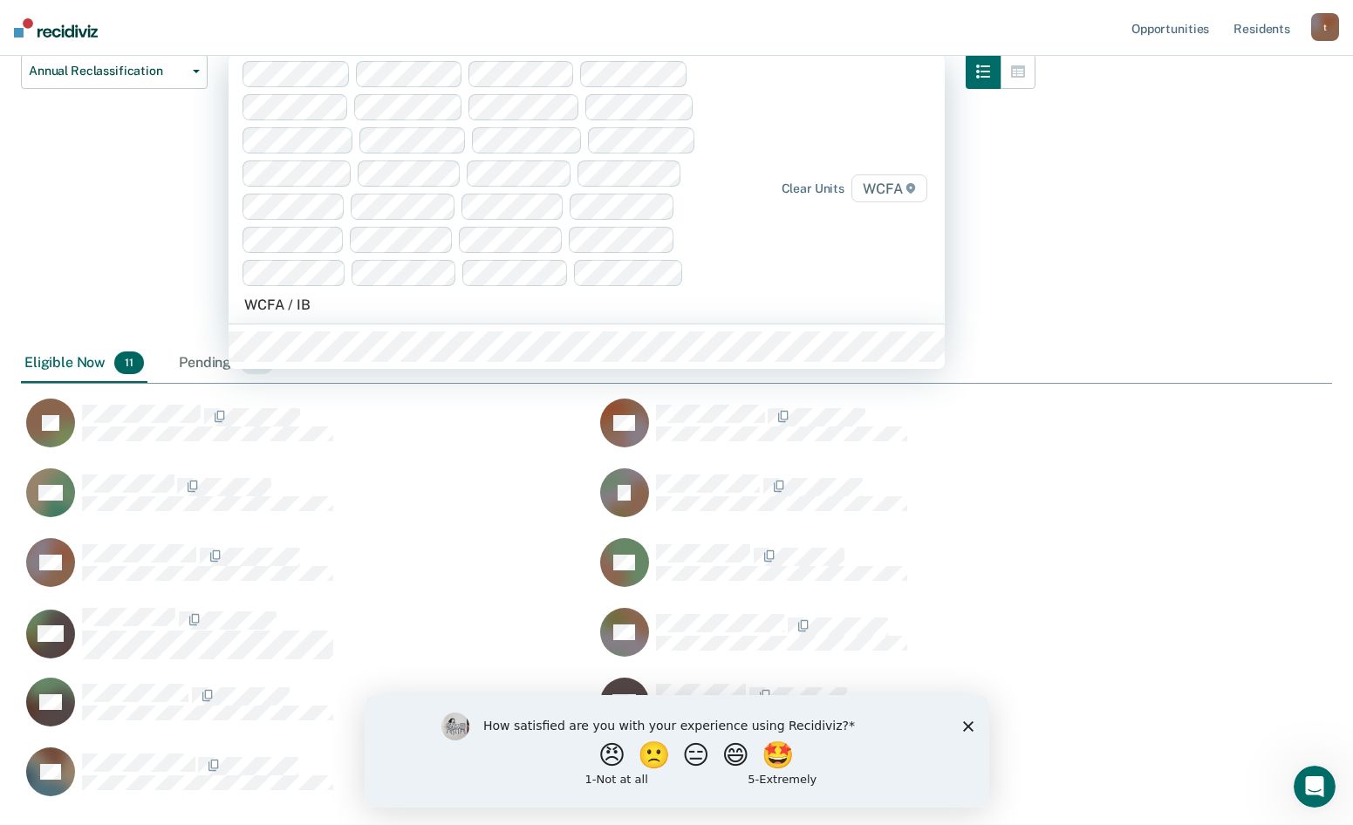
type input "WCFA / IB1"
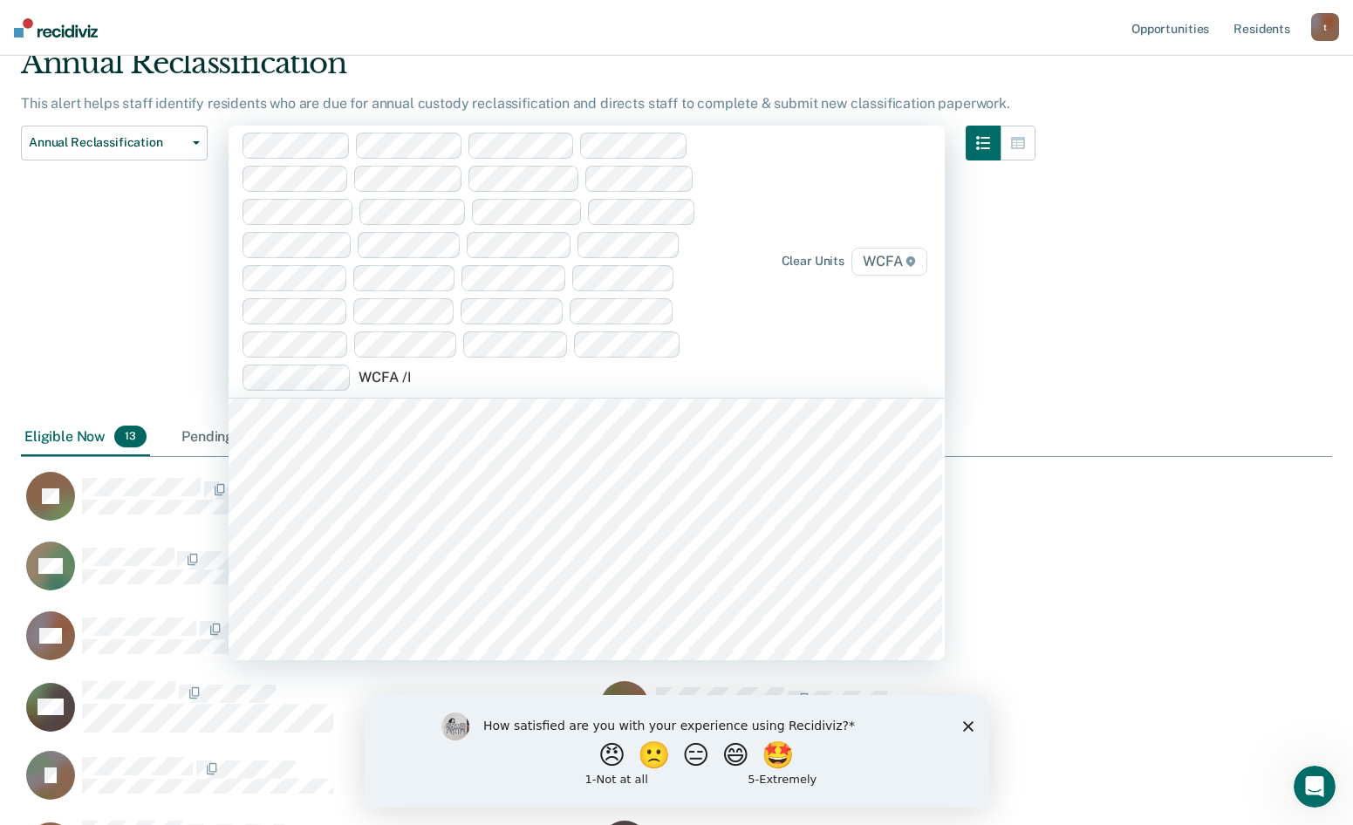
scroll to position [0, 0]
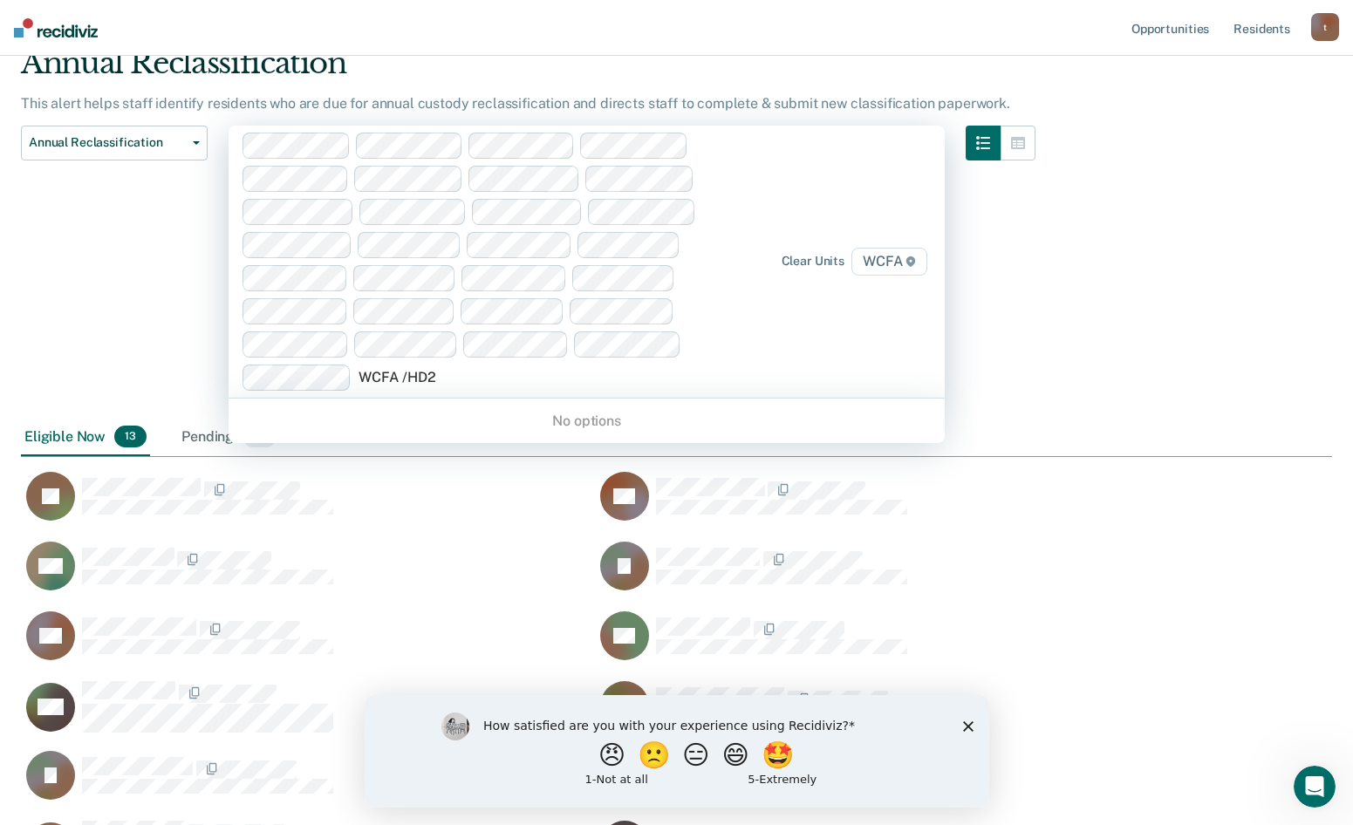
click at [428, 370] on input "WCFA /HD2" at bounding box center [399, 377] width 80 height 17
click at [438, 372] on input "WCFA /HD2" at bounding box center [399, 377] width 80 height 17
type input "WCFA /HD201"
click at [386, 378] on input "WCFA /HD201" at bounding box center [406, 377] width 94 height 17
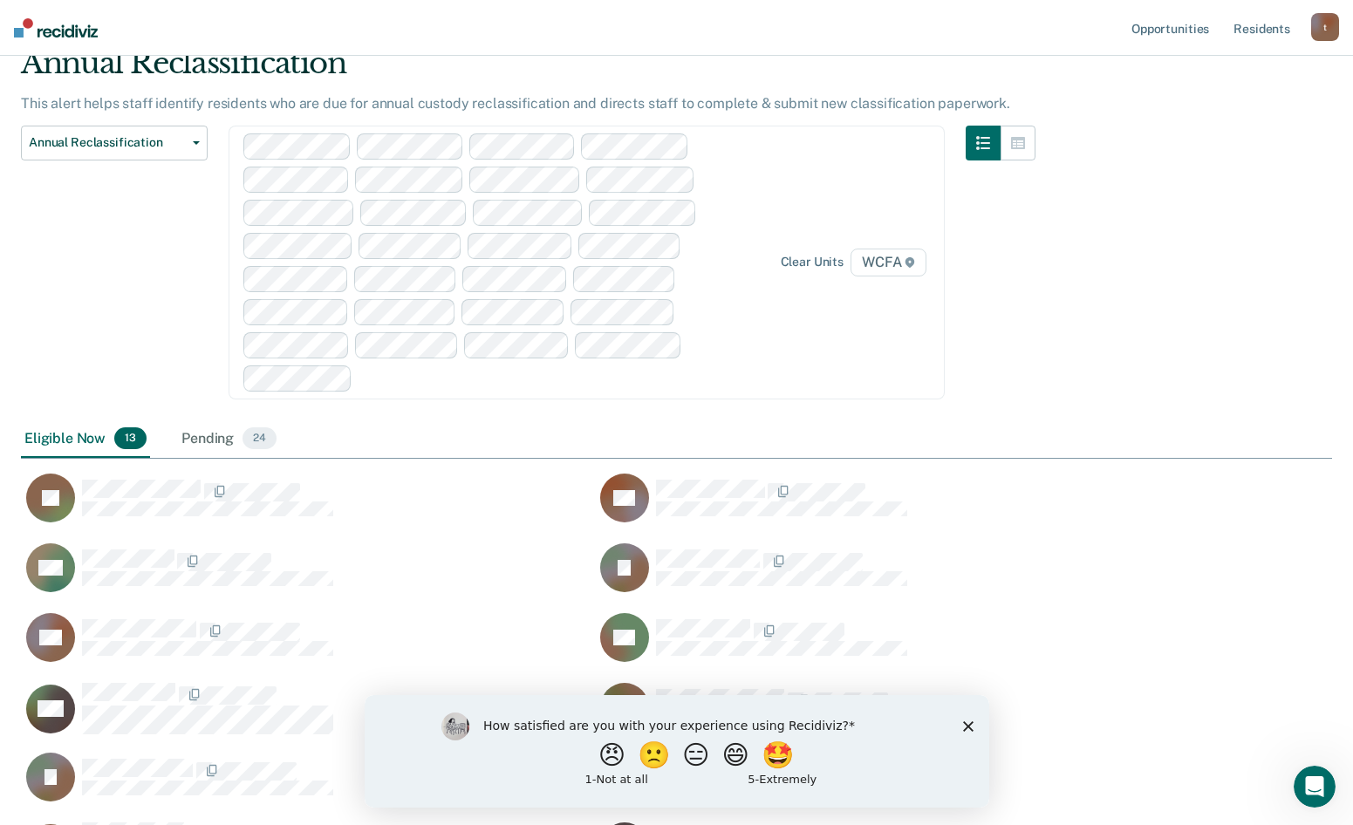
drag, startPoint x: 460, startPoint y: 373, endPoint x: 441, endPoint y: 372, distance: 19.3
click at [441, 372] on div at bounding box center [540, 378] width 363 height 20
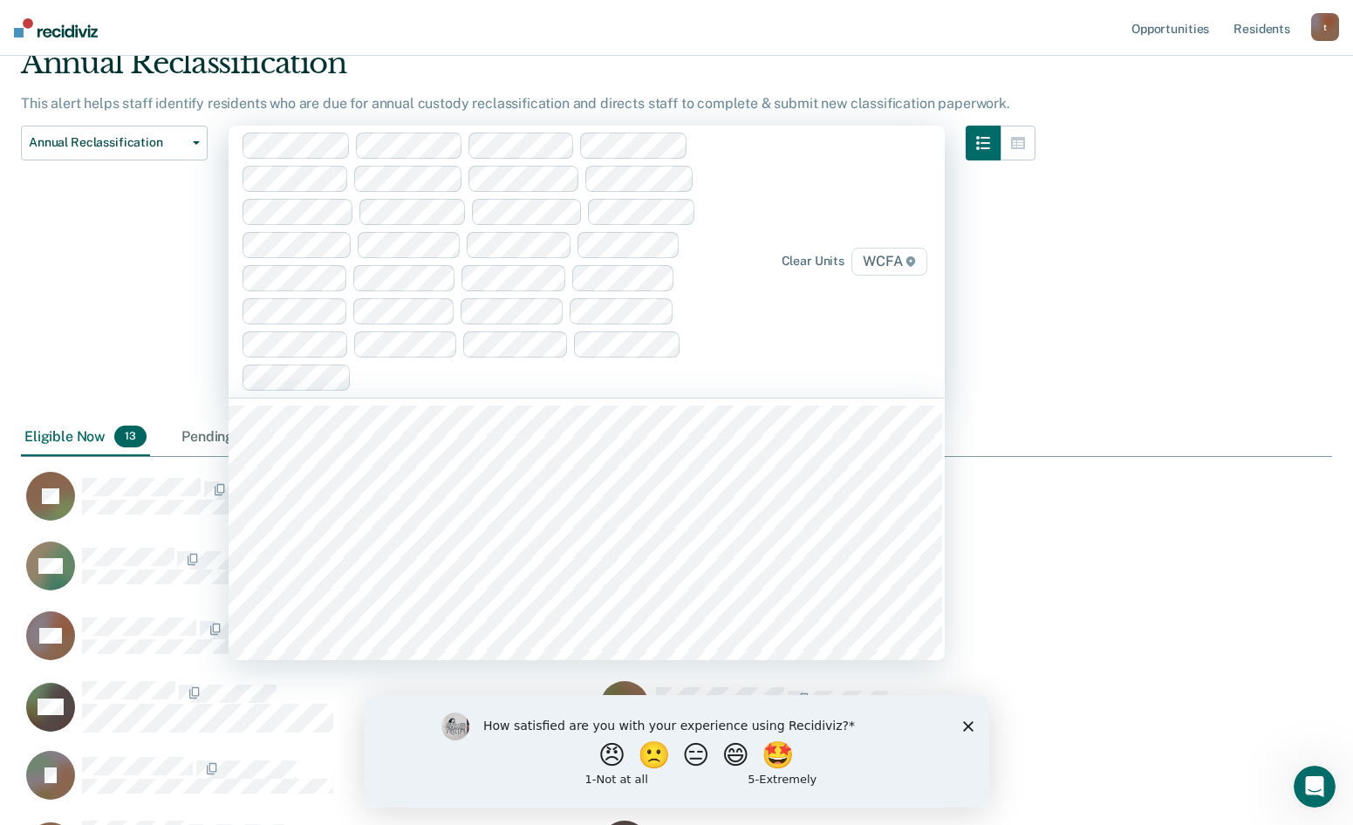
scroll to position [897, 1298]
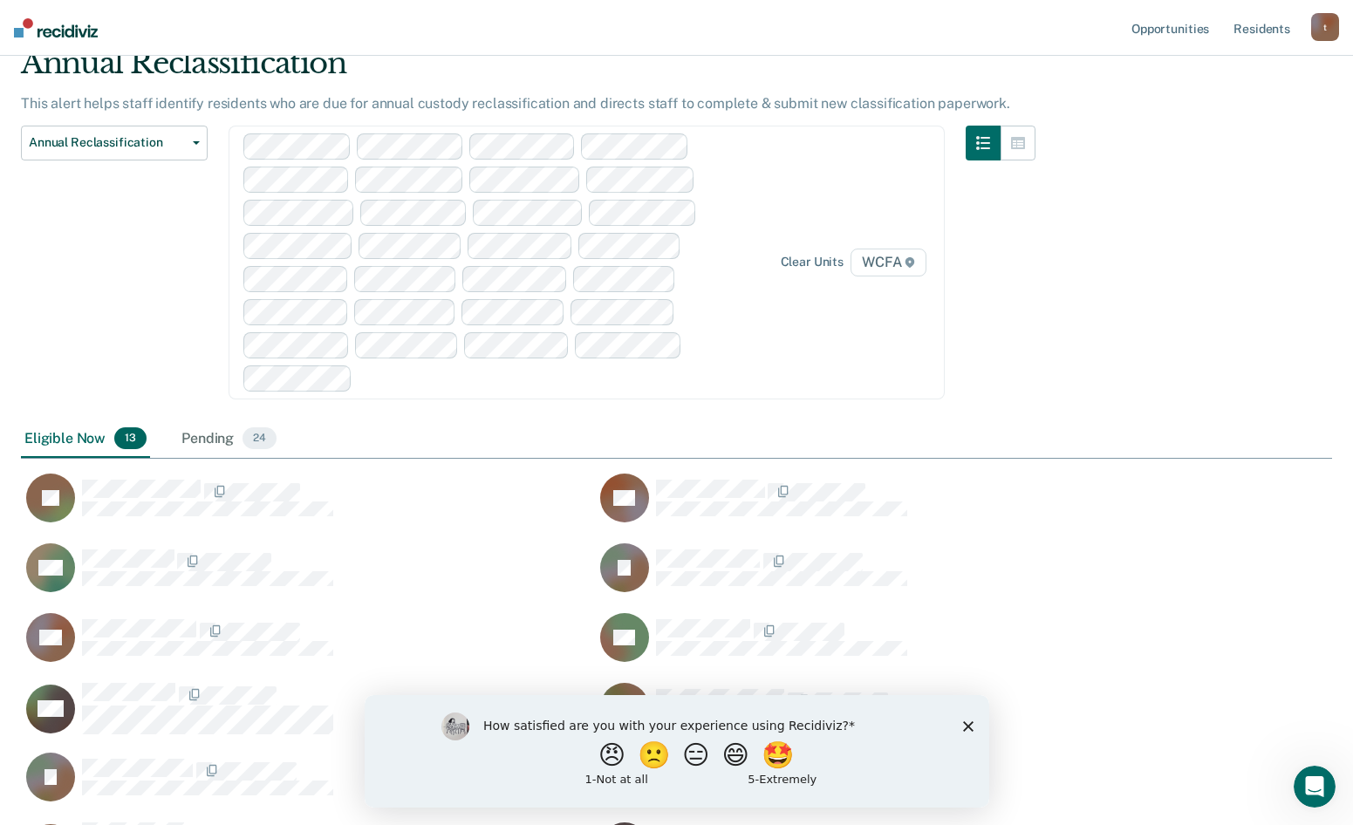
click at [915, 262] on icon at bounding box center [910, 262] width 10 height 10
click at [914, 263] on icon at bounding box center [910, 262] width 9 height 10
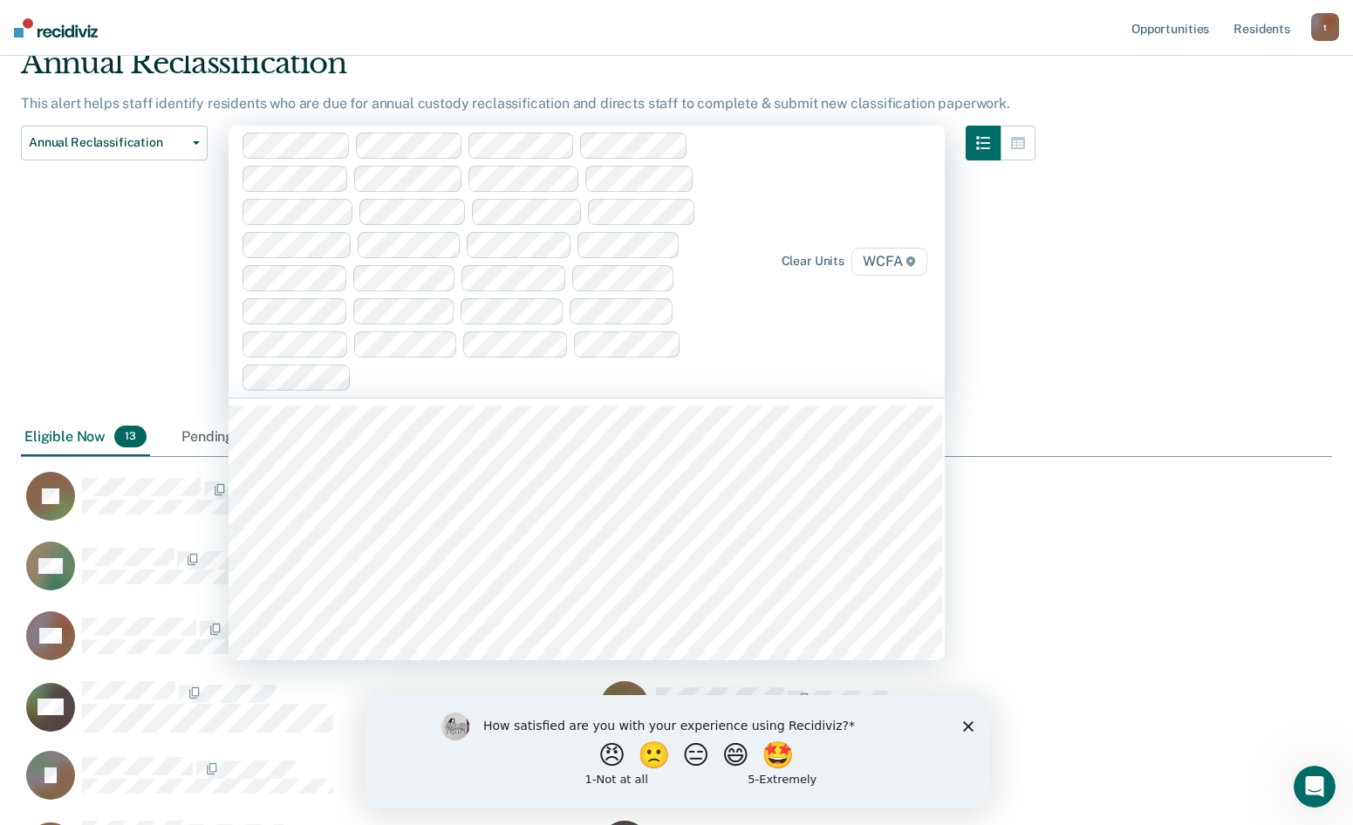
click at [915, 263] on icon at bounding box center [911, 262] width 10 height 10
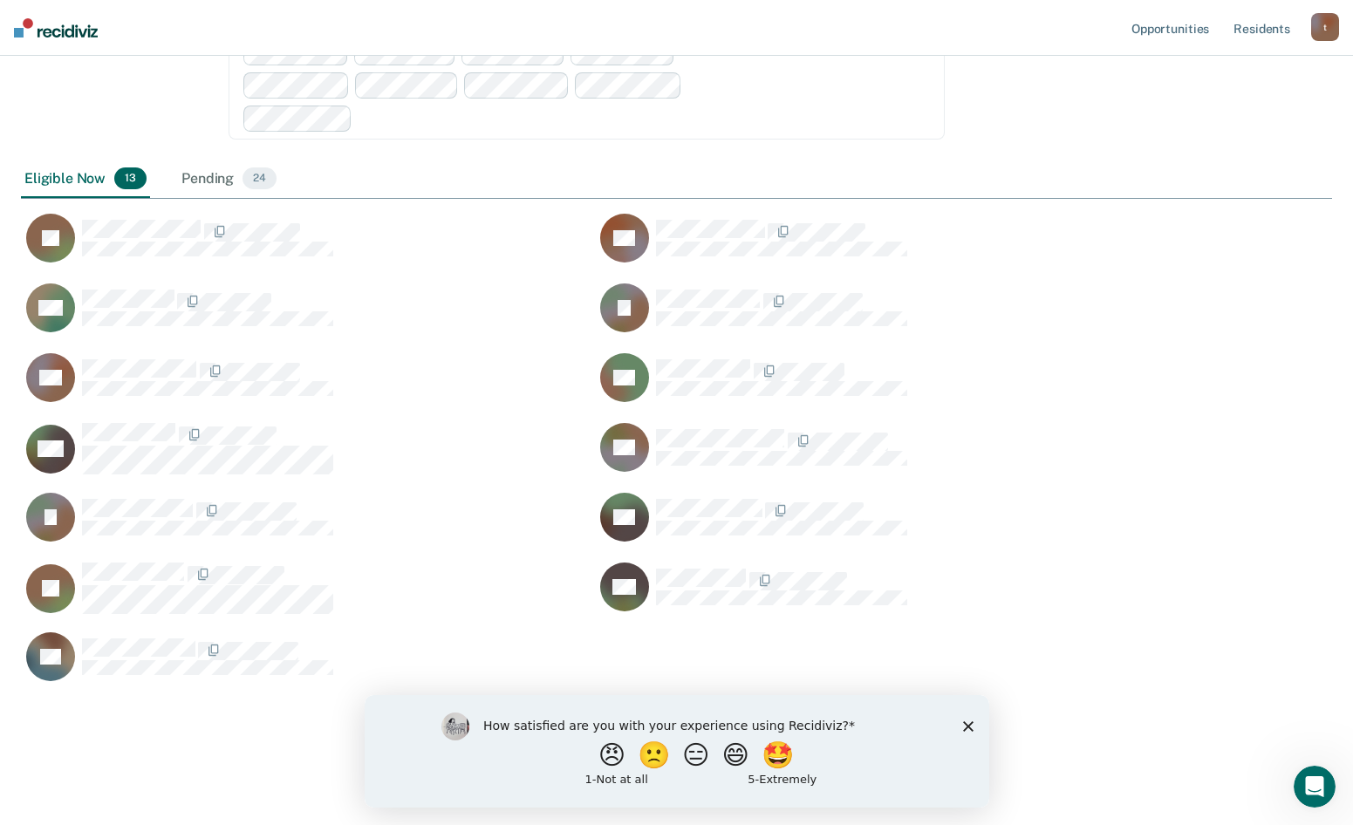
scroll to position [899, 1298]
click at [1020, 143] on div at bounding box center [1001, 13] width 70 height 295
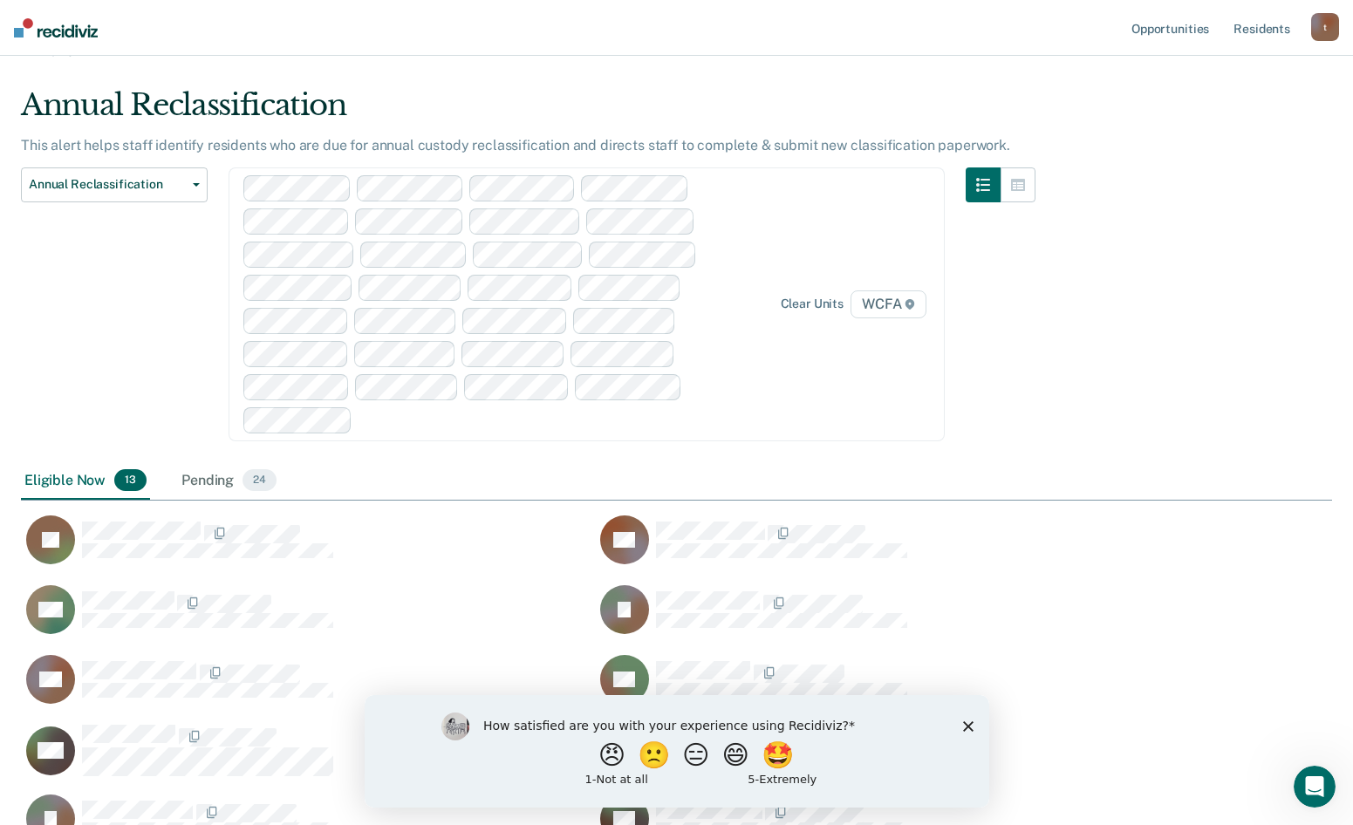
scroll to position [0, 0]
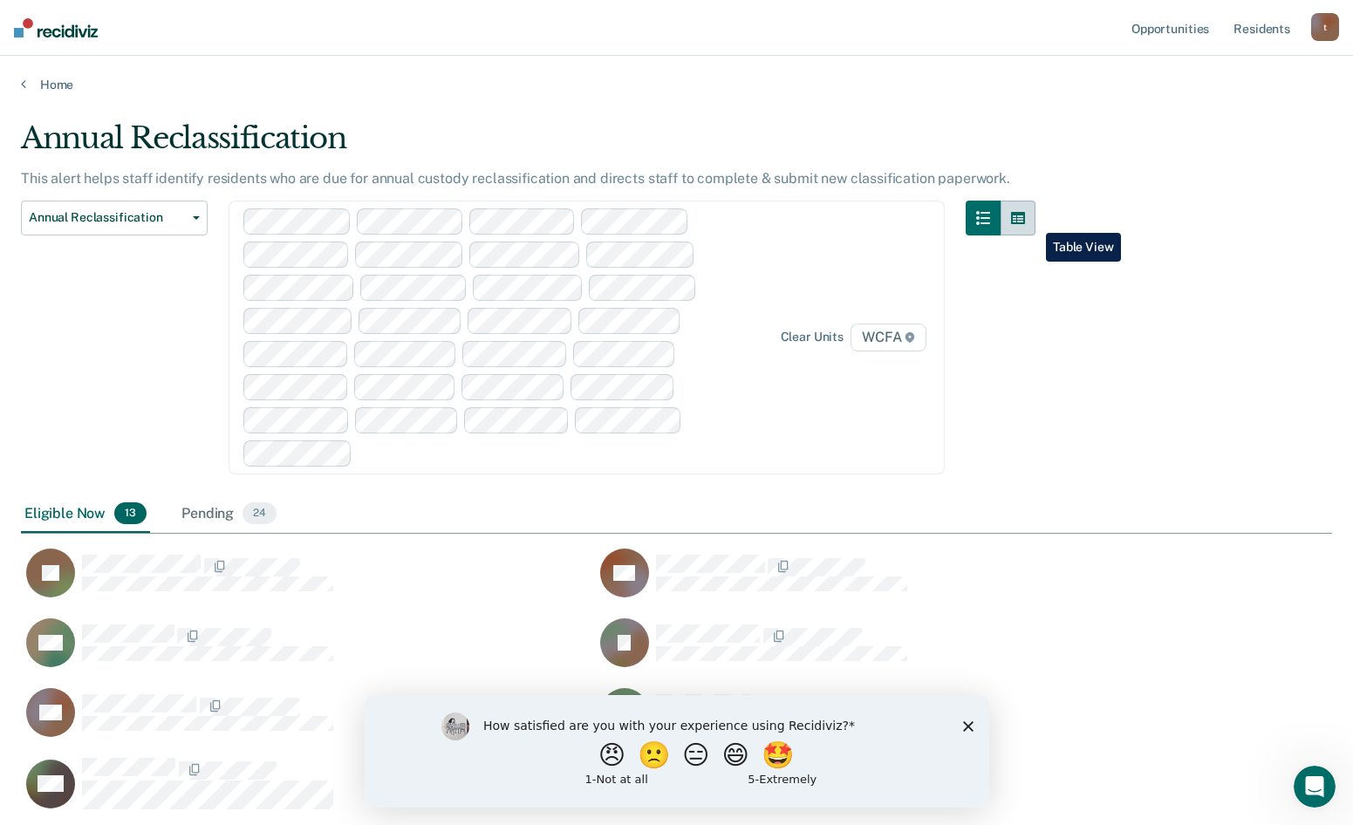
click at [1025, 220] on icon "button" at bounding box center [1018, 218] width 14 height 12
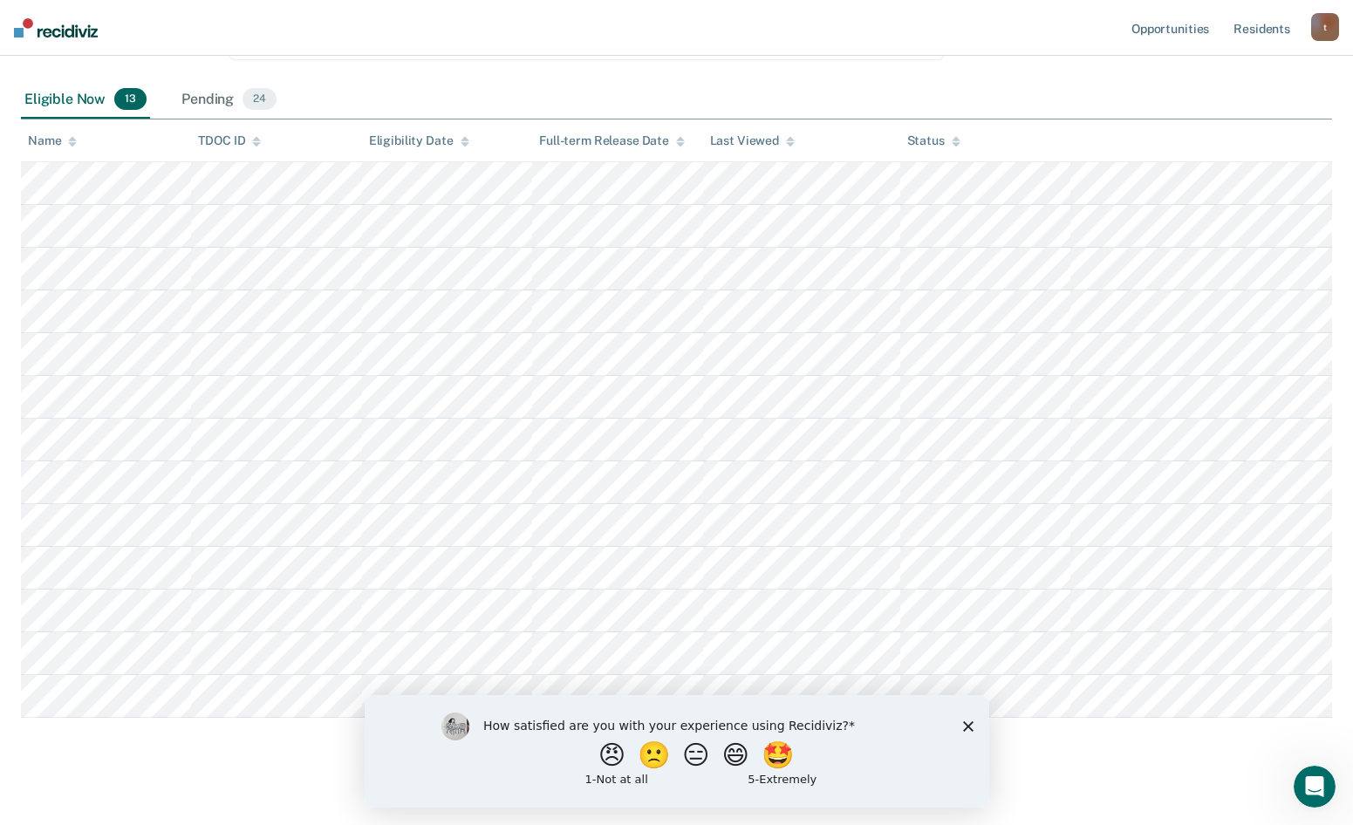
scroll to position [433, 0]
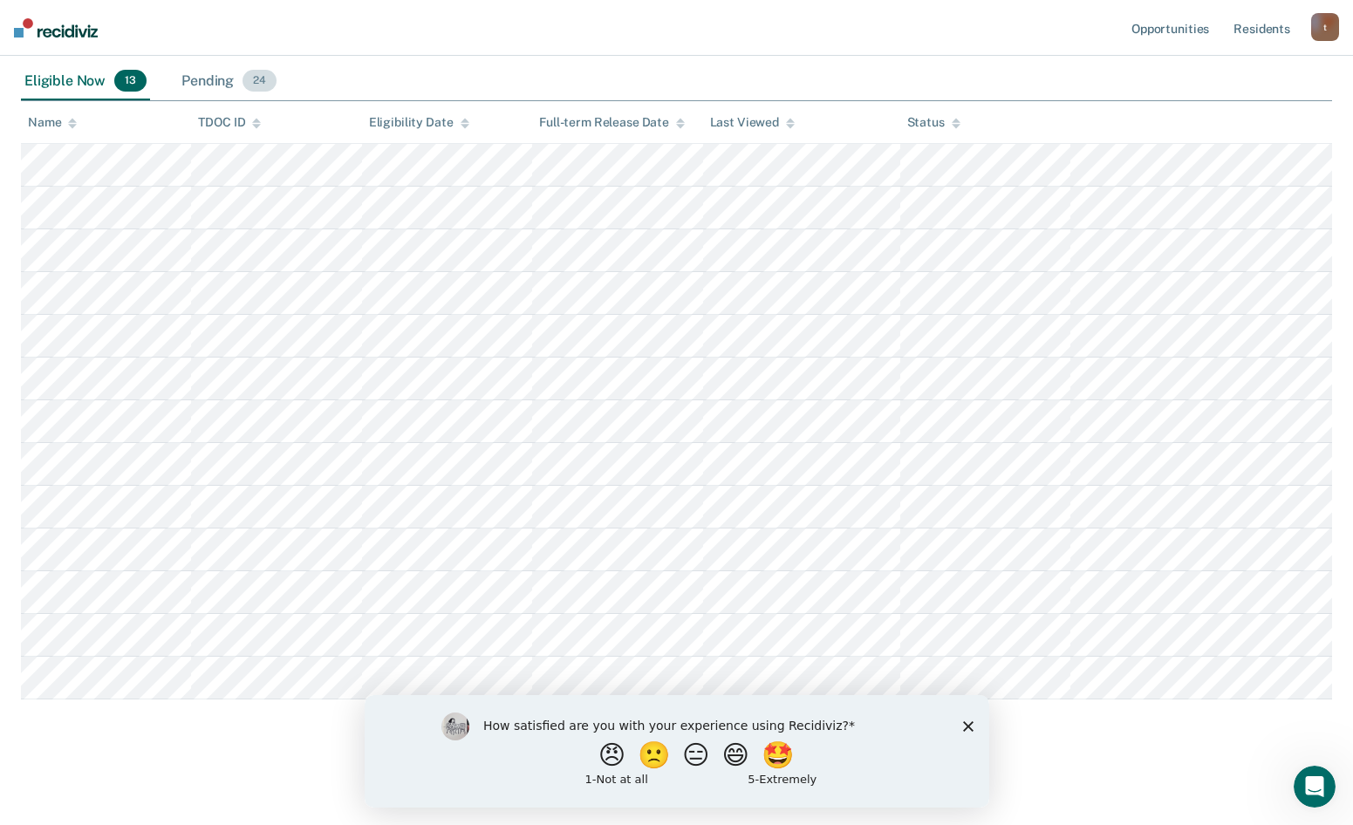
click at [256, 82] on span "24" at bounding box center [260, 81] width 34 height 23
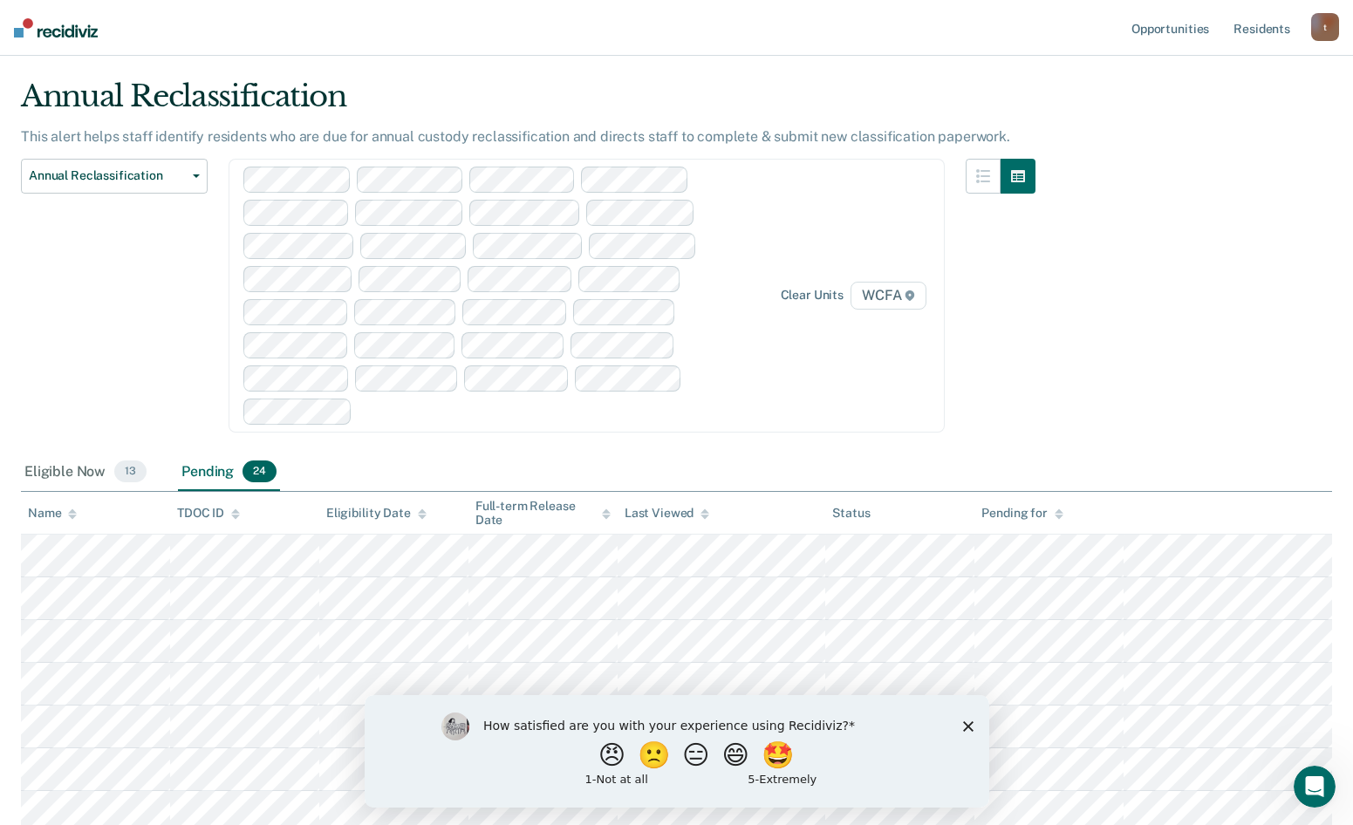
scroll to position [0, 0]
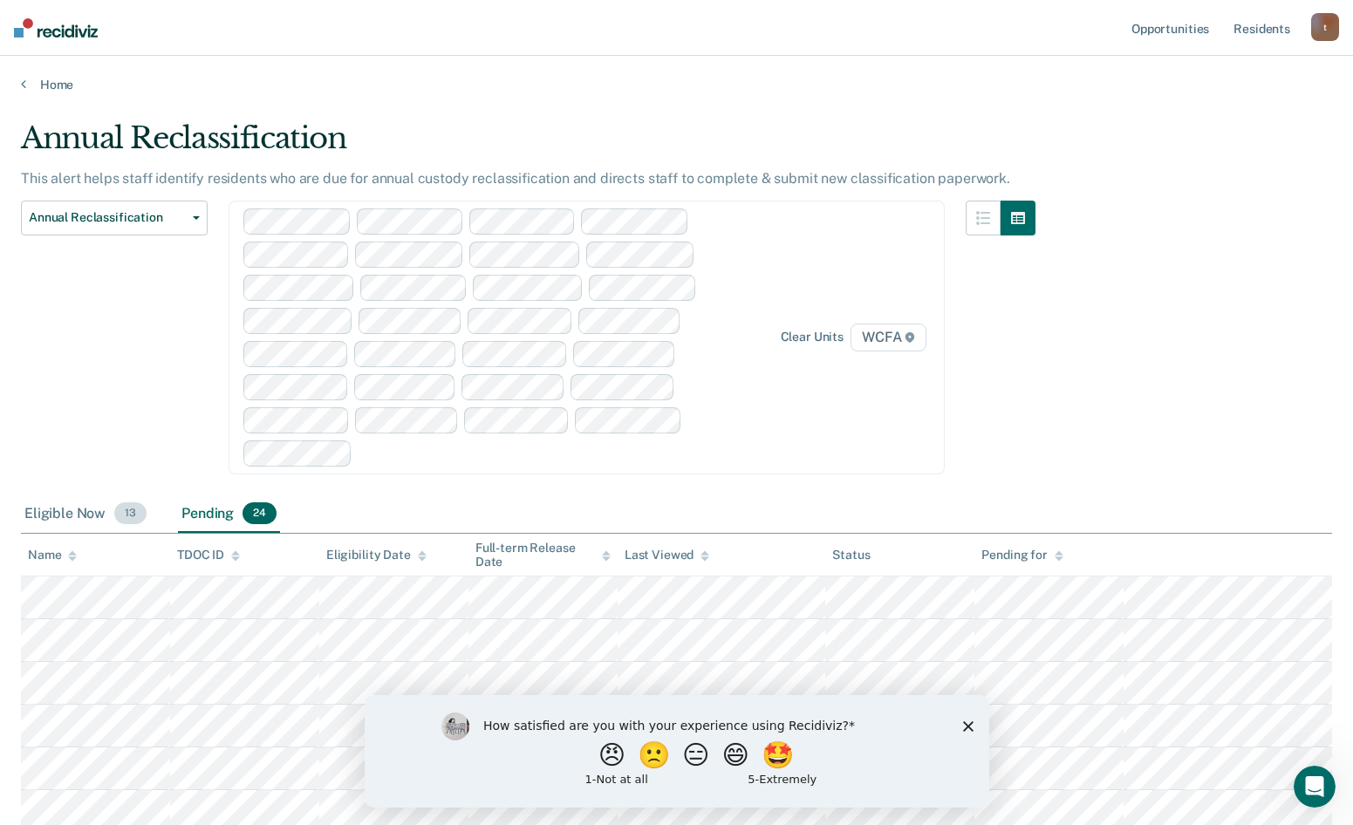
click at [62, 510] on div "Eligible Now 13" at bounding box center [85, 515] width 129 height 38
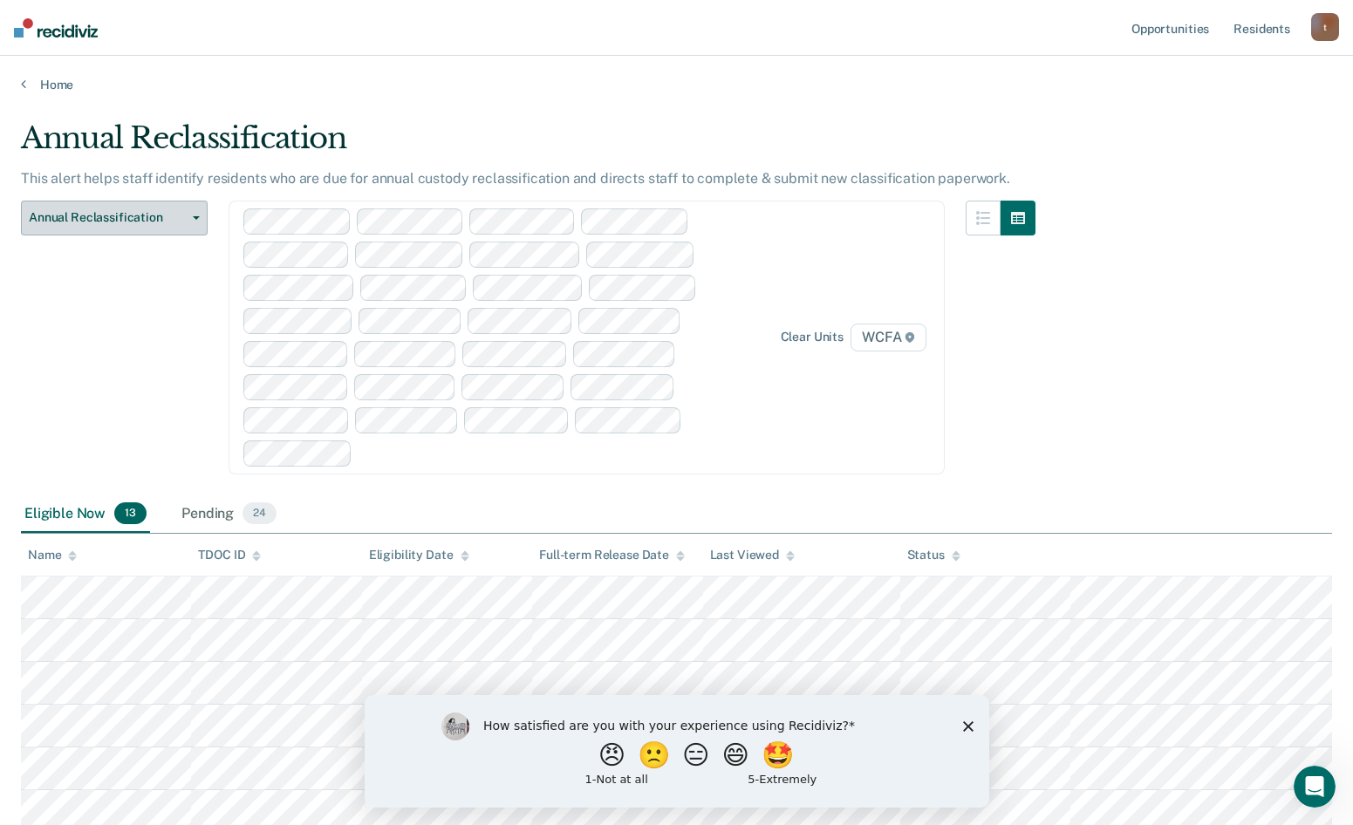
click at [193, 218] on icon "button" at bounding box center [196, 217] width 7 height 3
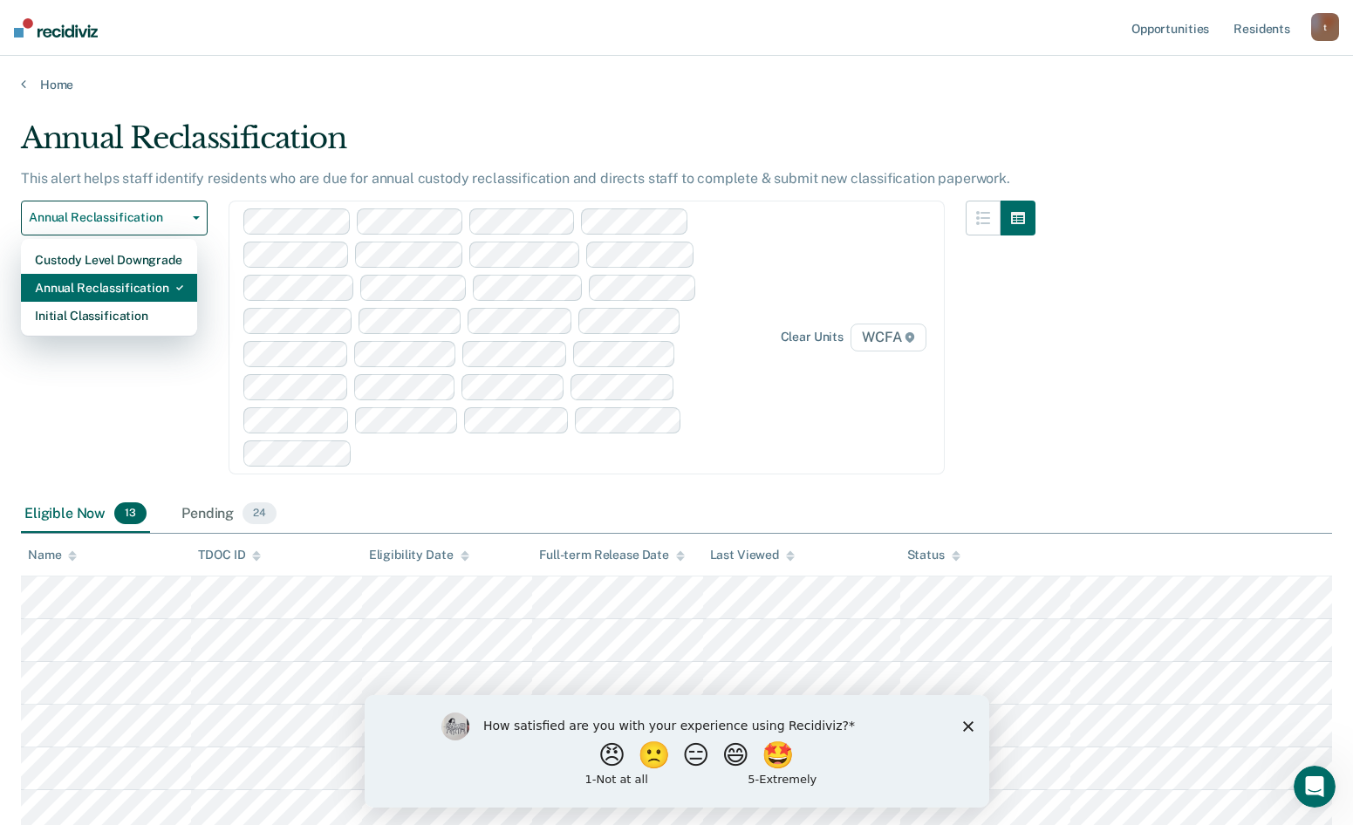
click at [181, 290] on icon "button" at bounding box center [179, 287] width 7 height 7
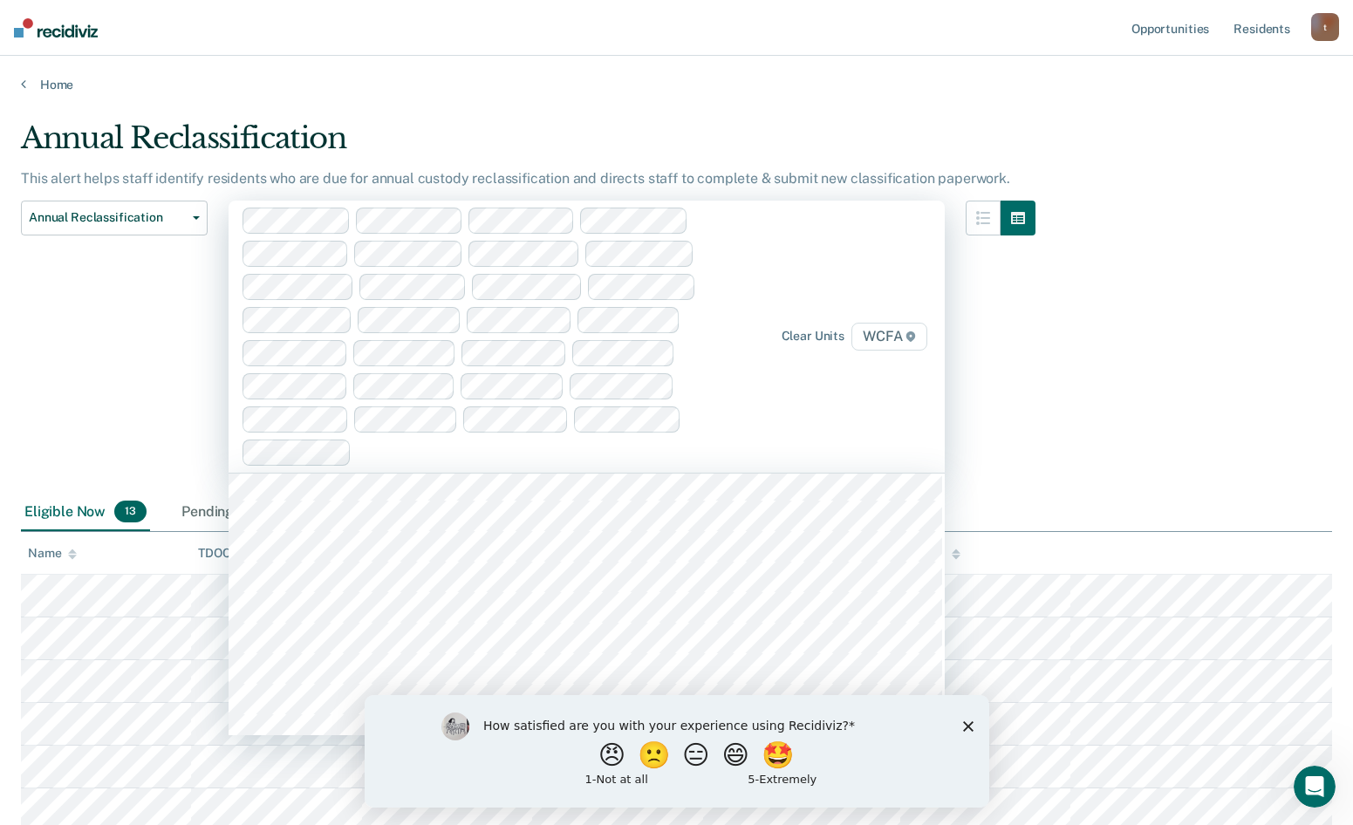
scroll to position [13263, 0]
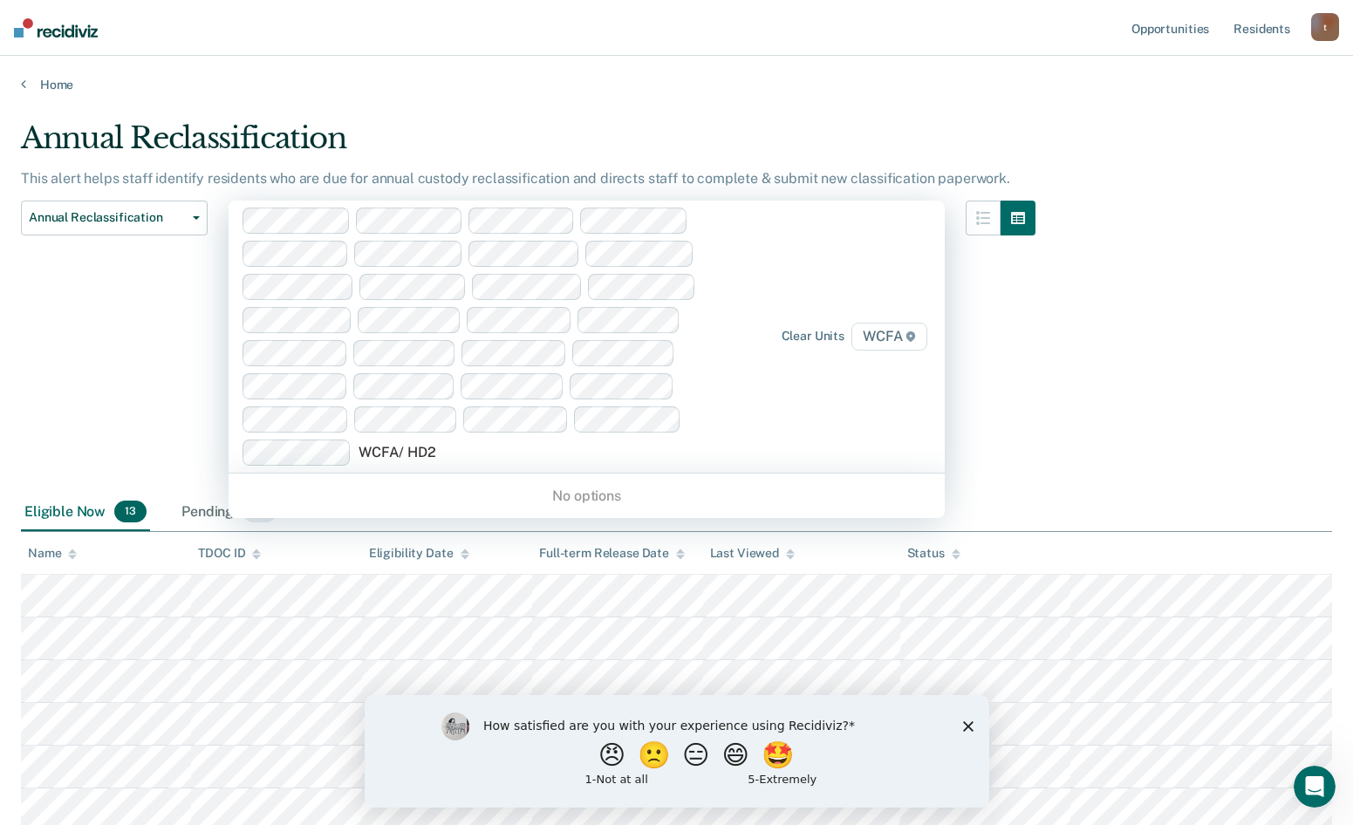
click at [400, 455] on input "WCFA/ HD2" at bounding box center [399, 452] width 80 height 17
type input "WCFA / HD2"
click at [456, 451] on div at bounding box center [541, 452] width 364 height 20
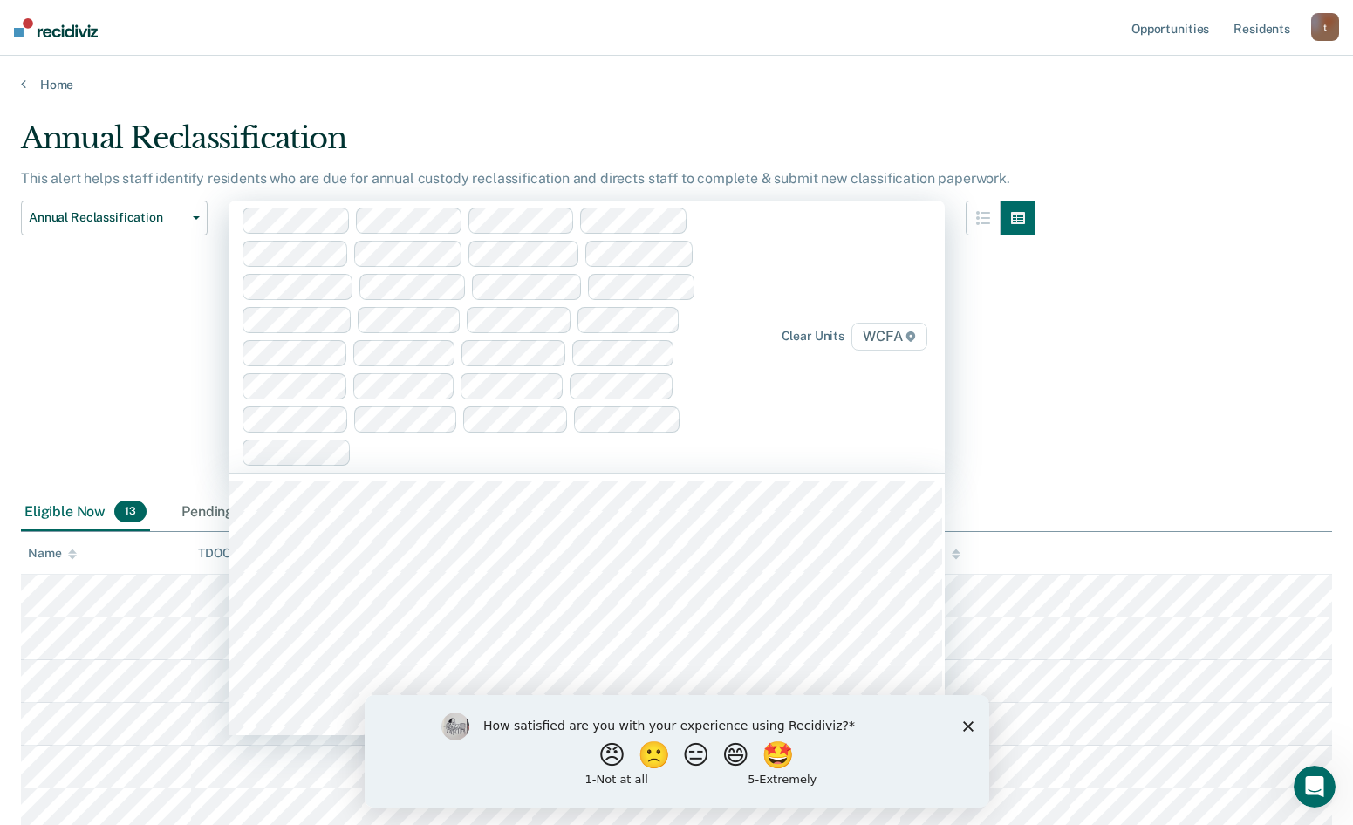
click at [413, 454] on div at bounding box center [541, 452] width 364 height 20
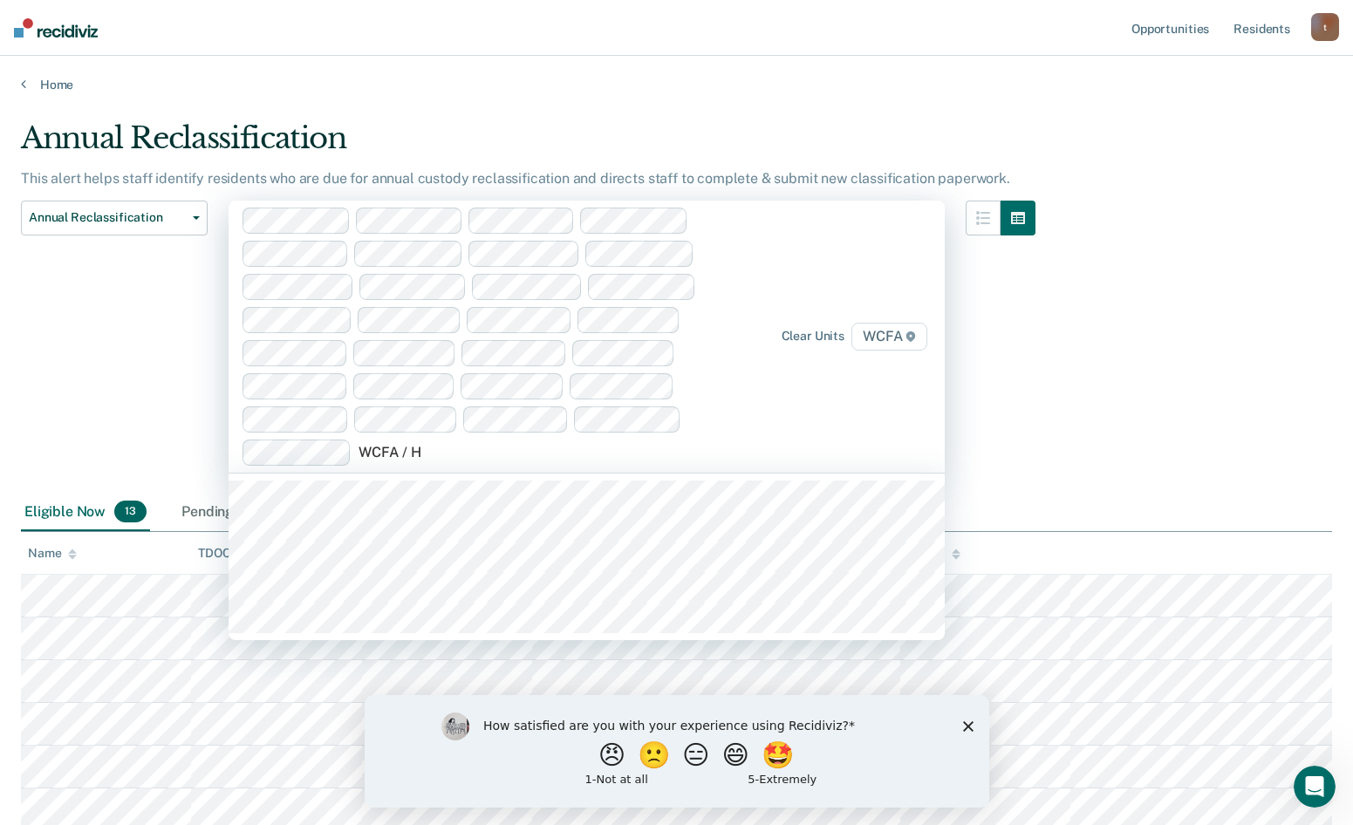
scroll to position [0, 0]
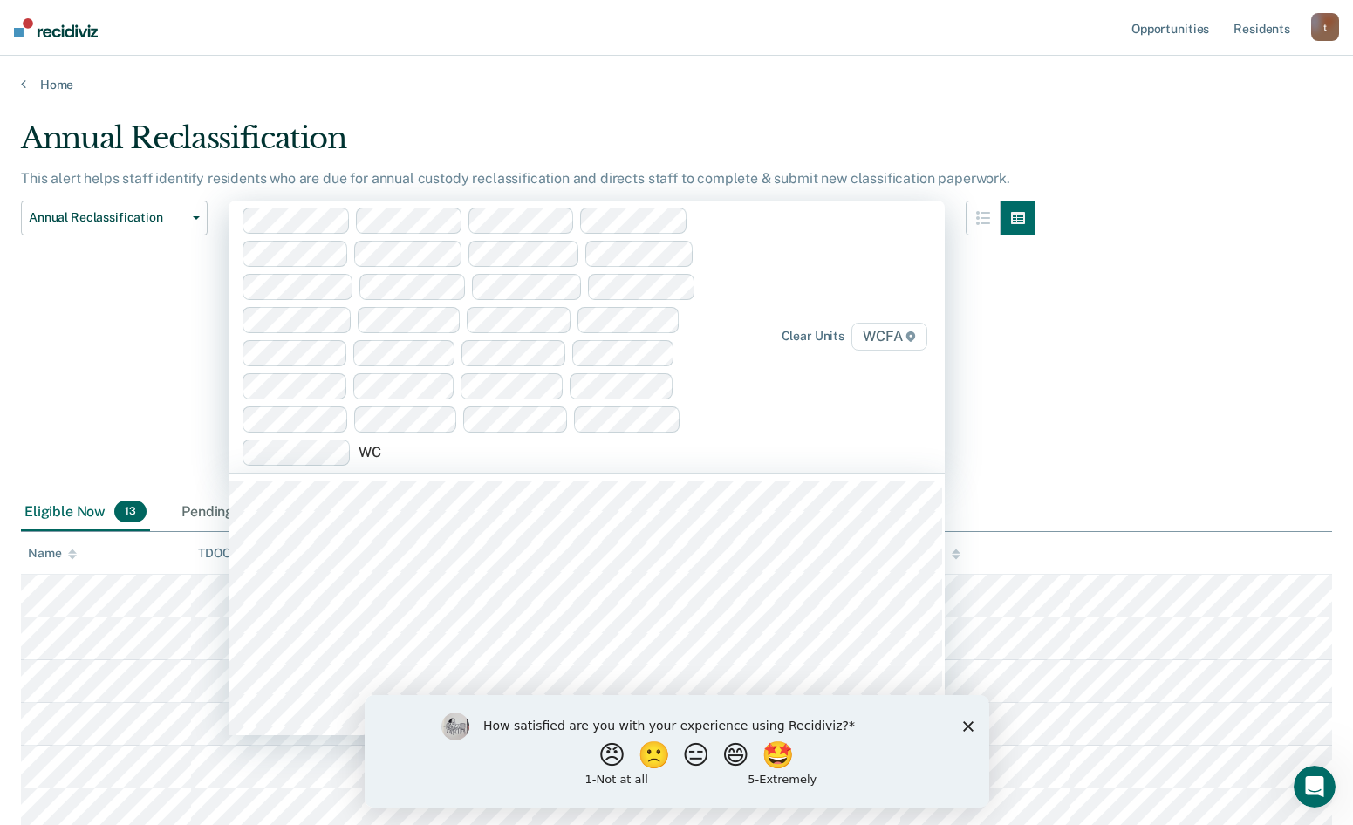
type input "W"
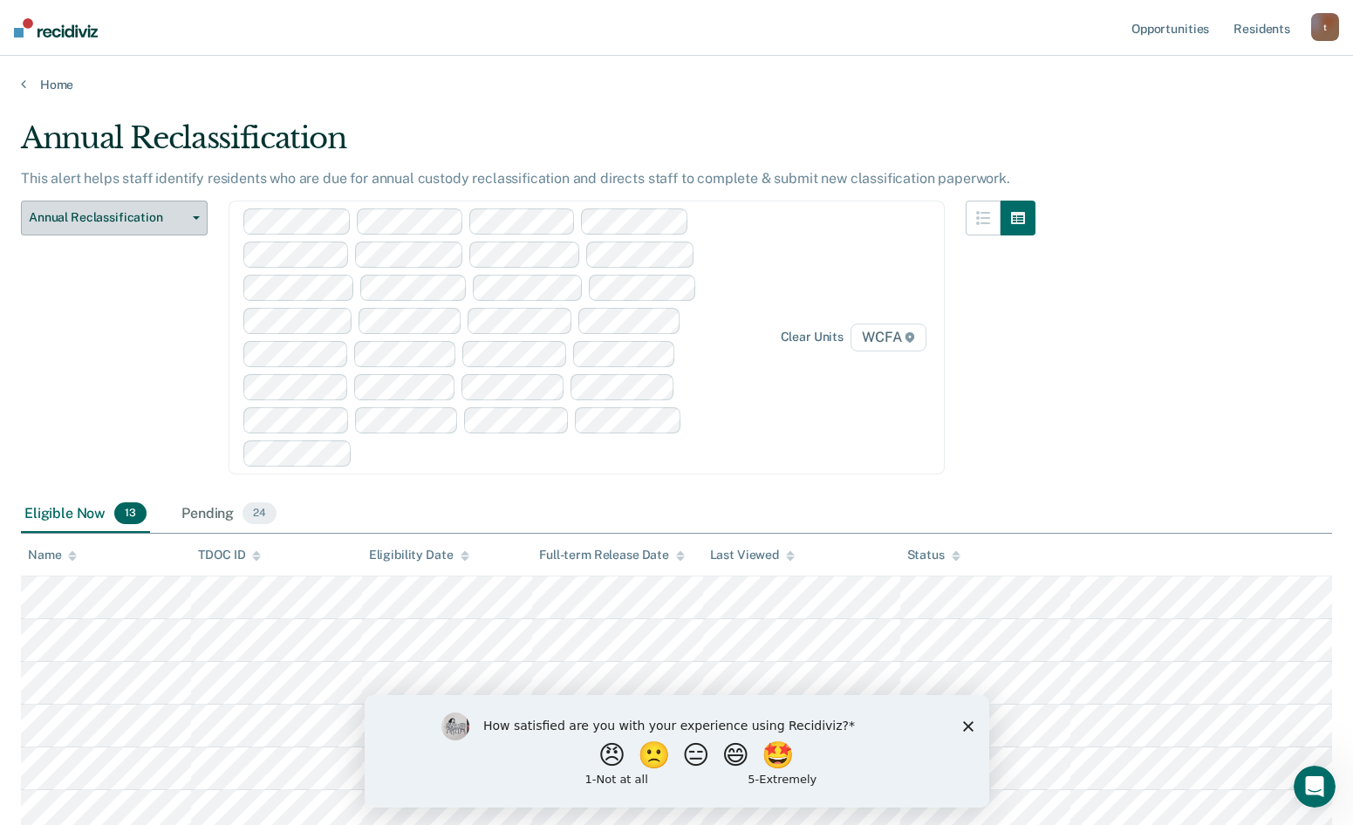
click at [194, 218] on icon "button" at bounding box center [196, 217] width 7 height 3
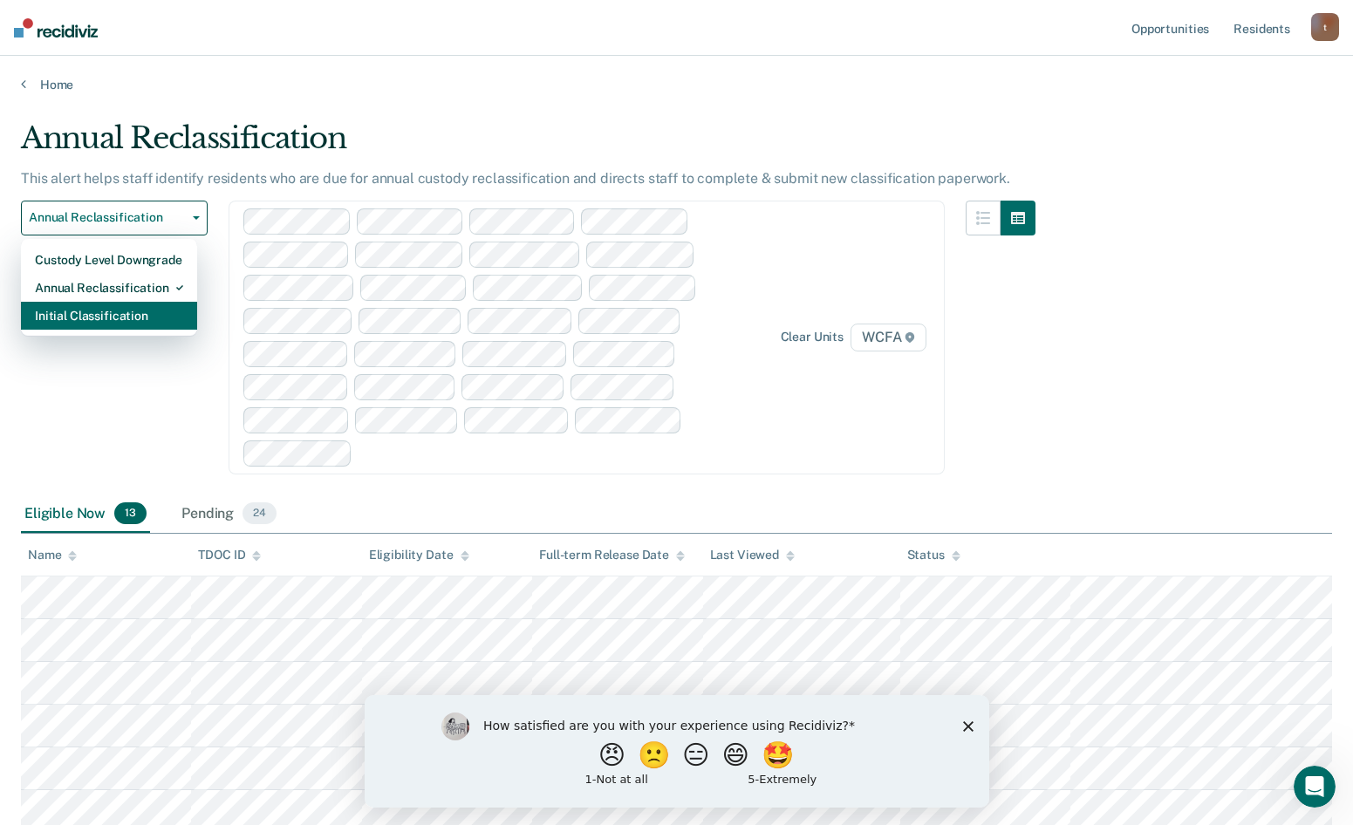
click at [126, 318] on div "Initial Classification" at bounding box center [109, 316] width 148 height 28
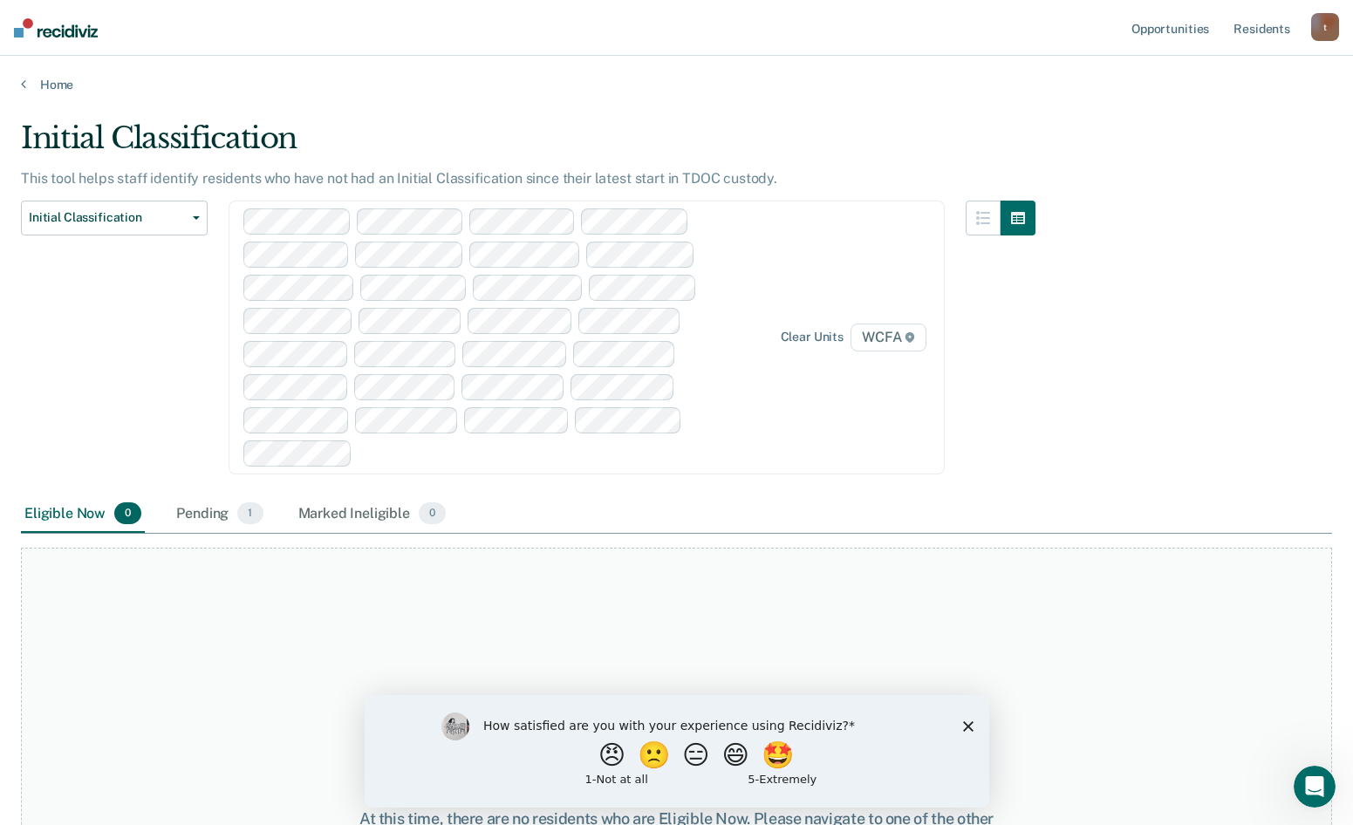
click at [122, 520] on span "0" at bounding box center [127, 514] width 27 height 23
click at [201, 217] on button "Initial Classification" at bounding box center [114, 218] width 187 height 35
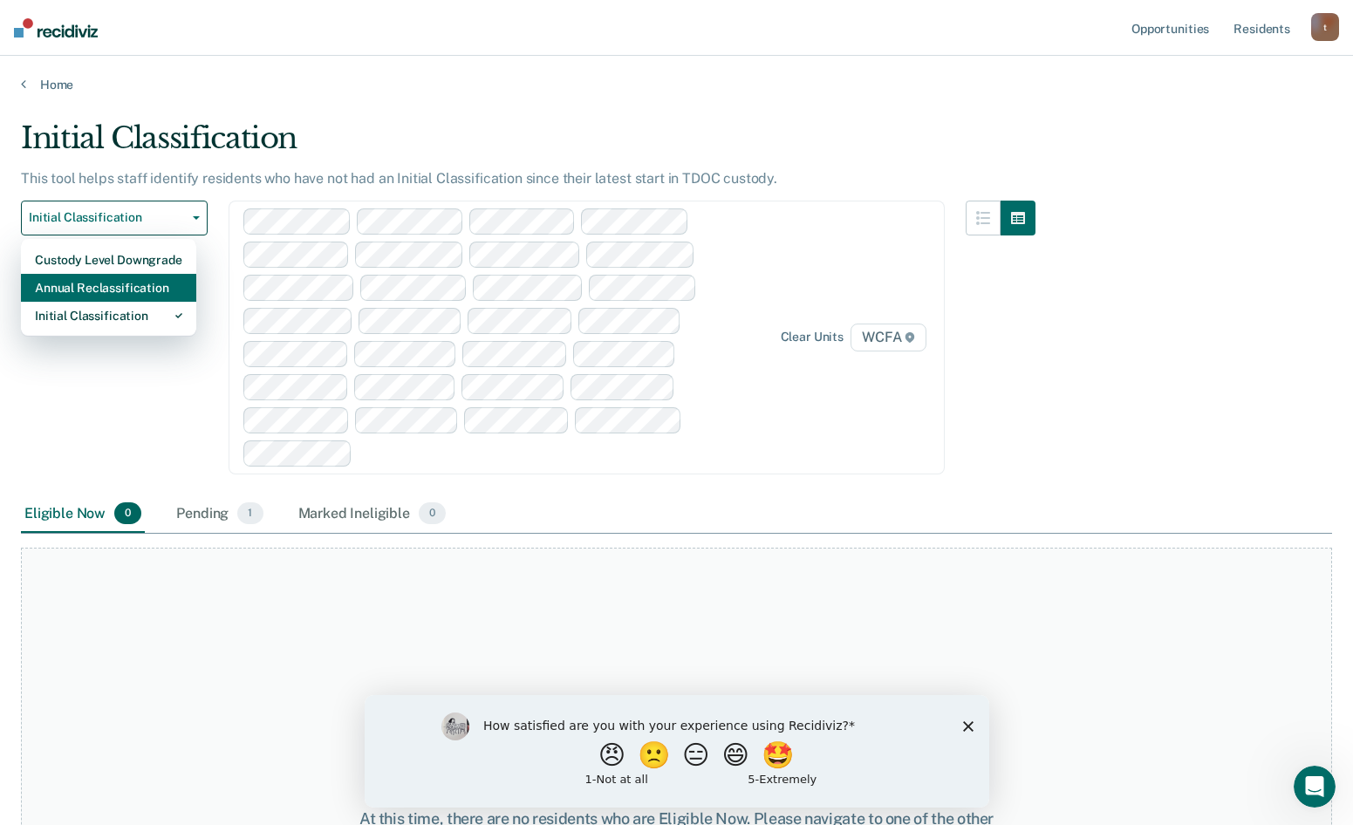
click at [145, 286] on div "Annual Reclassification" at bounding box center [108, 288] width 147 height 28
